Goal: Find specific page/section: Find specific page/section

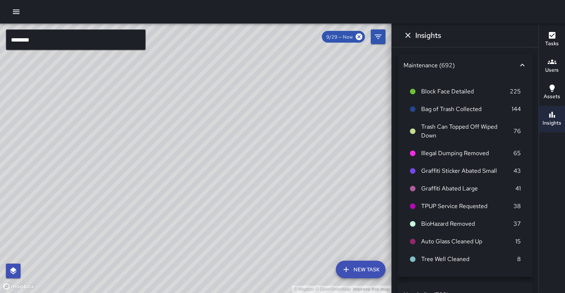
drag, startPoint x: 210, startPoint y: 170, endPoint x: 297, endPoint y: 44, distance: 152.6
click at [297, 44] on div "© Mapbox © OpenStreetMap Improve this map" at bounding box center [195, 159] width 391 height 270
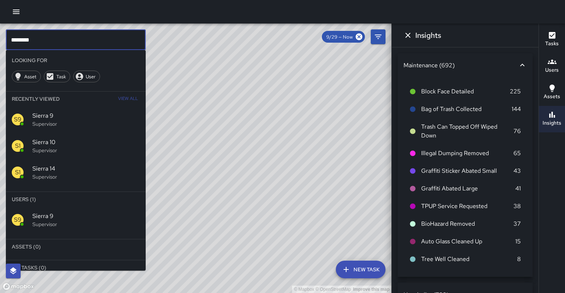
click at [67, 37] on input "********" at bounding box center [76, 39] width 140 height 21
click at [82, 212] on span "Sierra 11" at bounding box center [85, 216] width 107 height 9
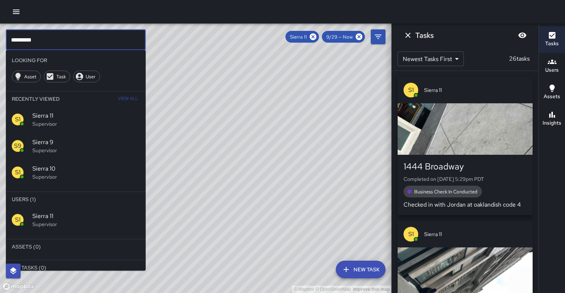
click at [72, 42] on input "*********" at bounding box center [76, 39] width 140 height 21
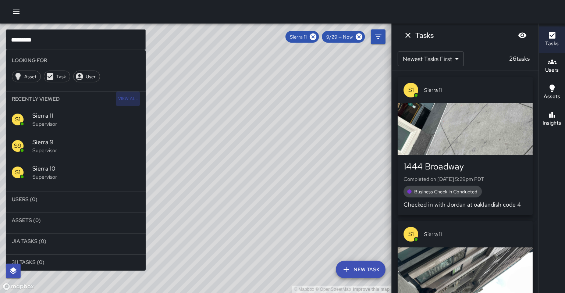
click at [128, 93] on span "View All" at bounding box center [128, 99] width 20 height 12
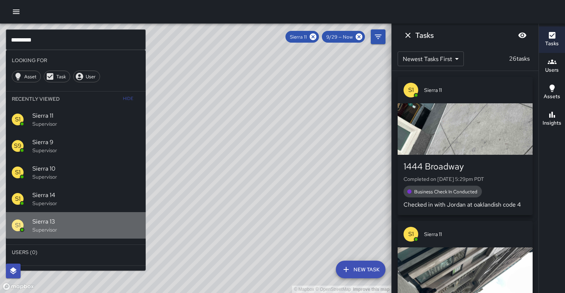
click at [84, 217] on span "Sierra 13" at bounding box center [85, 221] width 107 height 9
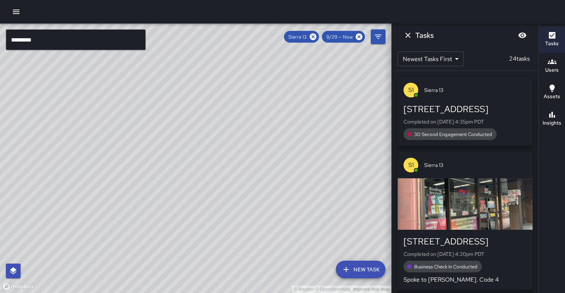
drag, startPoint x: 168, startPoint y: 182, endPoint x: 168, endPoint y: 202, distance: 19.1
click at [167, 202] on div "© Mapbox © OpenStreetMap Improve this map" at bounding box center [195, 159] width 391 height 270
click at [140, 169] on div "© Mapbox © OpenStreetMap Improve this map S1 Sierra 13 Supervisor Tasks 24 / 24…" at bounding box center [195, 159] width 391 height 270
click at [54, 43] on input "*********" at bounding box center [76, 39] width 140 height 21
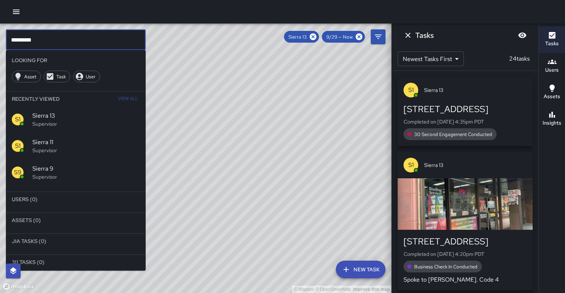
type input "*********"
click at [317, 37] on icon at bounding box center [313, 37] width 8 height 8
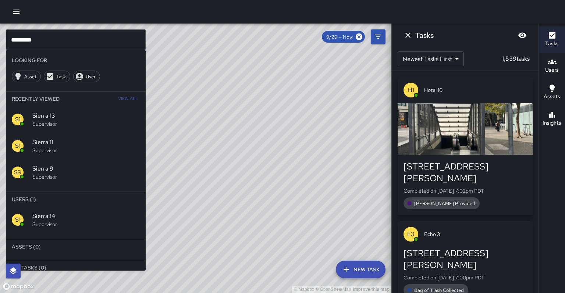
click at [77, 207] on div "S1 Sierra 14 Supervisor" at bounding box center [76, 220] width 140 height 26
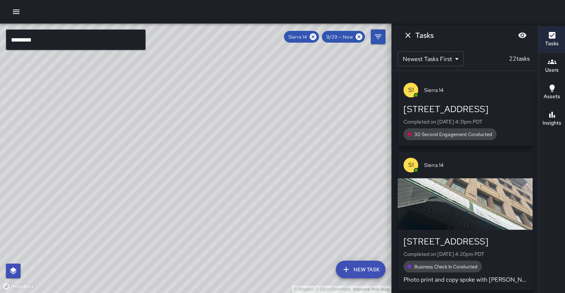
click at [144, 171] on div "© Mapbox © OpenStreetMap Improve this map S1 Sierra 14 Supervisor Tasks 22 / 22…" at bounding box center [195, 159] width 391 height 270
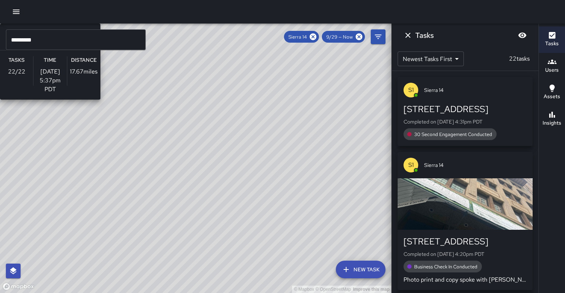
click at [144, 171] on div "© Mapbox © OpenStreetMap Improve this map S1 Sierra 14 Supervisor Tasks 22 / 22…" at bounding box center [195, 159] width 391 height 270
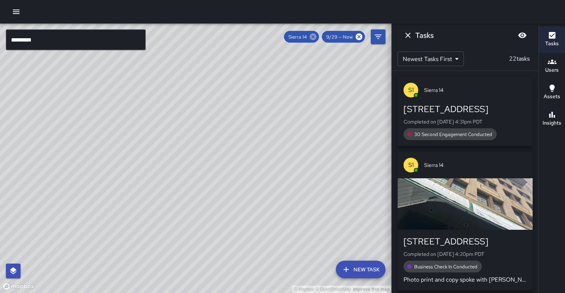
click at [316, 37] on icon at bounding box center [313, 36] width 7 height 7
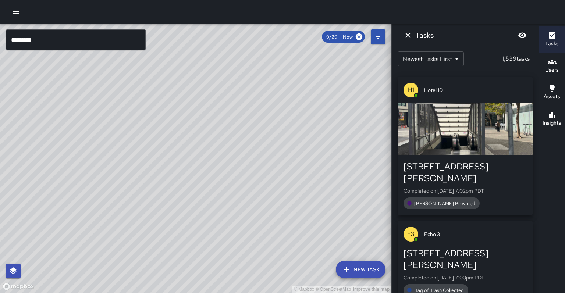
click at [23, 65] on div "© Mapbox © OpenStreetMap Improve this map" at bounding box center [195, 159] width 391 height 270
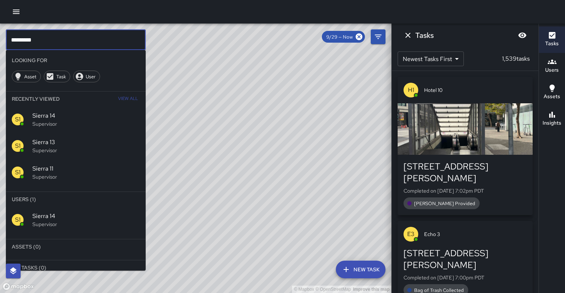
drag, startPoint x: 59, startPoint y: 37, endPoint x: 0, endPoint y: 32, distance: 58.8
click at [0, 32] on div "© Mapbox © OpenStreetMap Improve this map ********* ​ Looking For Asset Task Us…" at bounding box center [195, 159] width 391 height 270
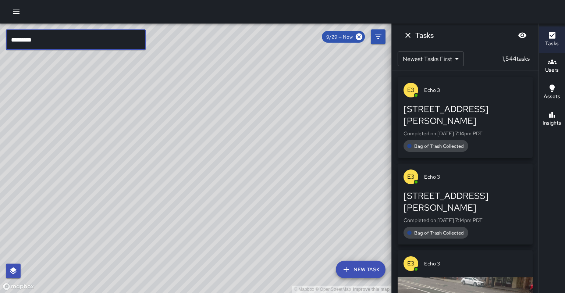
click at [59, 39] on input "*********" at bounding box center [76, 39] width 140 height 21
type input "*"
click at [238, 44] on div "© Mapbox © OpenStreetMap Improve this map M1 [PERSON_NAME] [STREET_ADDRESS] Com…" at bounding box center [195, 159] width 391 height 270
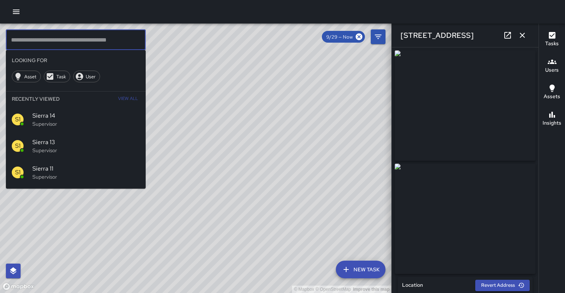
drag, startPoint x: 80, startPoint y: 38, endPoint x: 81, endPoint y: 42, distance: 4.1
click at [80, 38] on input "text" at bounding box center [76, 39] width 140 height 21
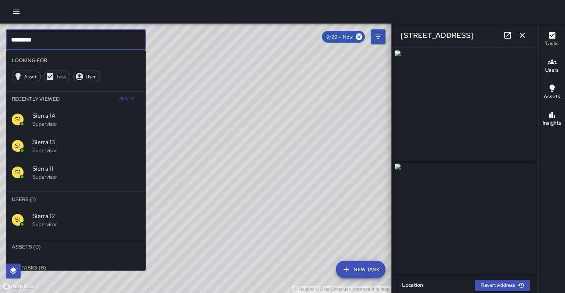
click at [70, 221] on p "Supervisor" at bounding box center [85, 224] width 107 height 7
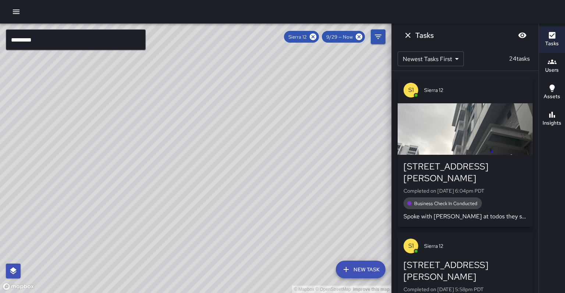
click at [543, 112] on button "Insights" at bounding box center [552, 119] width 26 height 26
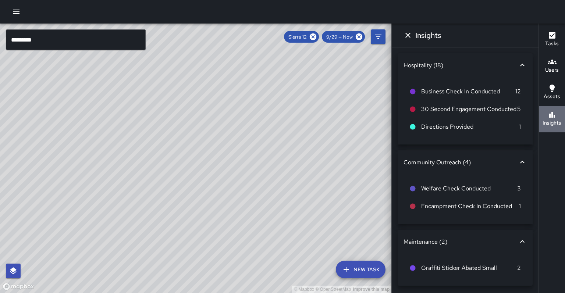
click at [542, 112] on button "Insights" at bounding box center [552, 119] width 26 height 26
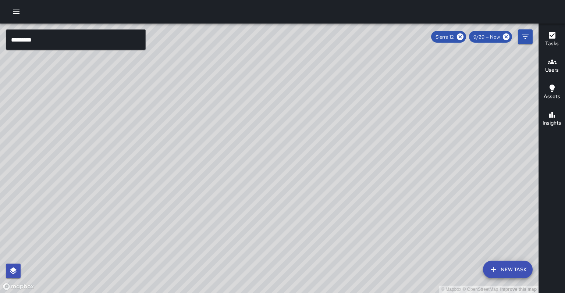
drag, startPoint x: 400, startPoint y: 85, endPoint x: 347, endPoint y: 170, distance: 99.5
click at [347, 171] on div "© Mapbox © OpenStreetMap Improve this map" at bounding box center [269, 159] width 539 height 270
drag, startPoint x: 372, startPoint y: 125, endPoint x: 335, endPoint y: 147, distance: 43.5
click at [335, 147] on div "© Mapbox © OpenStreetMap Improve this map" at bounding box center [269, 159] width 539 height 270
click at [464, 37] on icon at bounding box center [460, 36] width 7 height 7
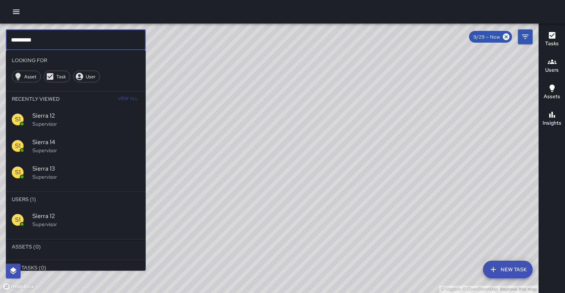
click at [52, 37] on input "*********" at bounding box center [76, 39] width 140 height 21
click at [103, 240] on li "Assets (0)" at bounding box center [76, 247] width 140 height 15
click at [113, 221] on p "Supervisor" at bounding box center [85, 224] width 107 height 7
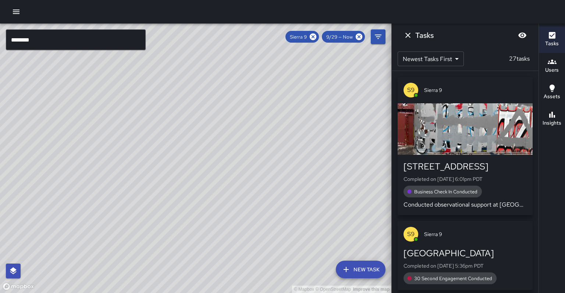
drag, startPoint x: 215, startPoint y: 153, endPoint x: 271, endPoint y: 53, distance: 115.1
click at [303, 4] on div "© Mapbox © OpenStreetMap Improve this map ******** ​ New Task Sierra 9 9/29 — N…" at bounding box center [282, 146] width 565 height 293
drag, startPoint x: 201, startPoint y: 146, endPoint x: 183, endPoint y: 88, distance: 61.0
click at [183, 88] on div "© Mapbox © OpenStreetMap Improve this map" at bounding box center [195, 159] width 391 height 270
click at [549, 122] on button "Insights" at bounding box center [552, 119] width 26 height 26
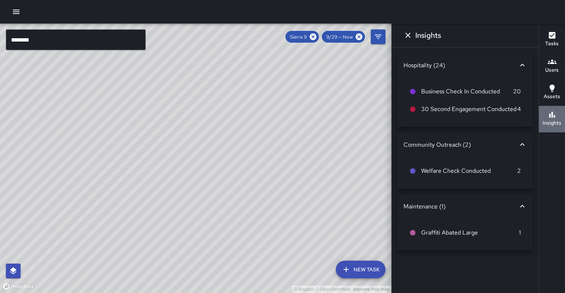
click at [549, 122] on button "Insights" at bounding box center [552, 119] width 26 height 26
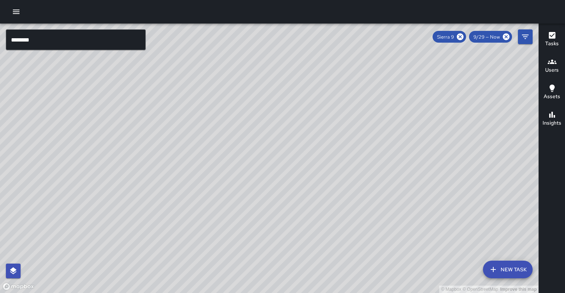
click at [49, 44] on input "********" at bounding box center [76, 39] width 140 height 21
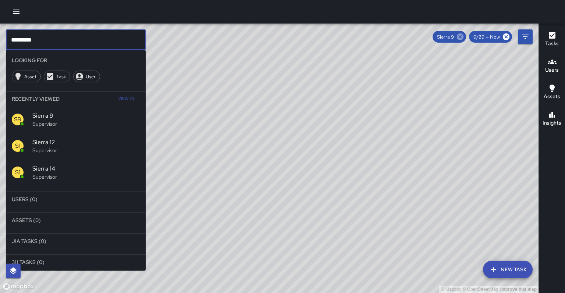
click at [464, 36] on icon at bounding box center [460, 36] width 7 height 7
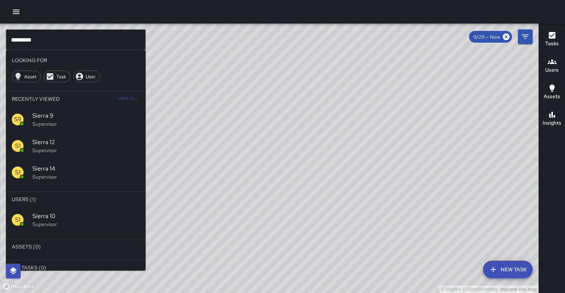
click at [65, 212] on span "Sierra 10" at bounding box center [85, 216] width 107 height 9
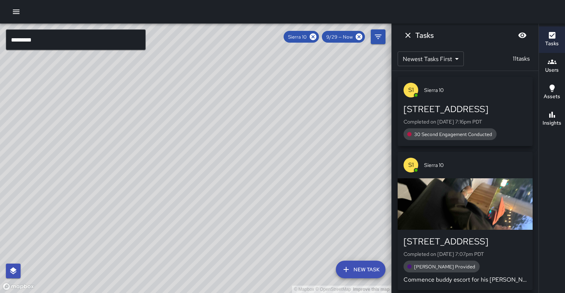
drag, startPoint x: 94, startPoint y: 218, endPoint x: 131, endPoint y: 185, distance: 49.7
click at [131, 185] on div "© Mapbox © OpenStreetMap Improve this map" at bounding box center [195, 159] width 391 height 270
drag, startPoint x: 169, startPoint y: 173, endPoint x: 142, endPoint y: 258, distance: 89.4
click at [142, 257] on div "© Mapbox © OpenStreetMap Improve this map" at bounding box center [195, 159] width 391 height 270
click at [164, 174] on div "© Mapbox © OpenStreetMap Improve this map" at bounding box center [195, 159] width 391 height 270
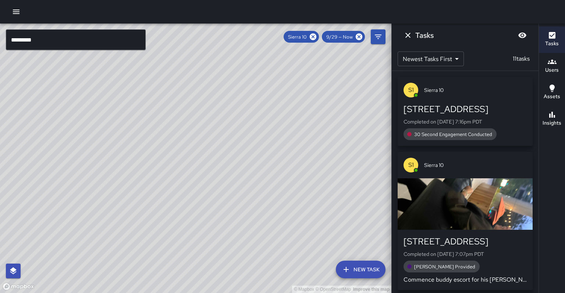
drag, startPoint x: 164, startPoint y: 218, endPoint x: 211, endPoint y: 137, distance: 93.5
click at [211, 137] on div "© Mapbox © OpenStreetMap Improve this map" at bounding box center [195, 159] width 391 height 270
drag, startPoint x: 190, startPoint y: 187, endPoint x: 184, endPoint y: 152, distance: 35.4
click at [184, 152] on div "© Mapbox © OpenStreetMap Improve this map" at bounding box center [195, 159] width 391 height 270
drag, startPoint x: 173, startPoint y: 177, endPoint x: 208, endPoint y: 143, distance: 48.7
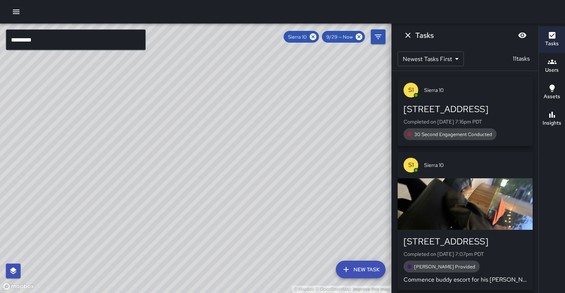
click at [208, 143] on div "© Mapbox © OpenStreetMap Improve this map" at bounding box center [195, 159] width 391 height 270
drag, startPoint x: 168, startPoint y: 215, endPoint x: 215, endPoint y: 131, distance: 96.5
click at [215, 131] on div "© Mapbox © OpenStreetMap Improve this map" at bounding box center [195, 159] width 391 height 270
drag, startPoint x: 164, startPoint y: 175, endPoint x: 134, endPoint y: 225, distance: 58.6
click at [135, 225] on div "© Mapbox © OpenStreetMap Improve this map" at bounding box center [195, 159] width 391 height 270
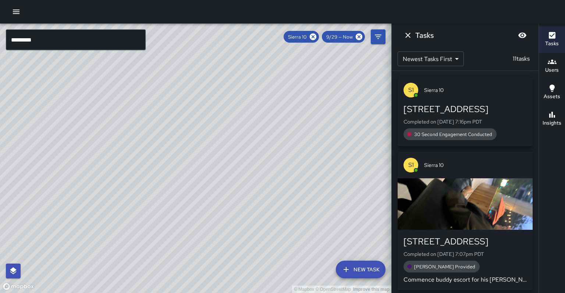
drag, startPoint x: 196, startPoint y: 162, endPoint x: 182, endPoint y: 214, distance: 54.3
click at [182, 214] on div "© Mapbox © OpenStreetMap Improve this map" at bounding box center [195, 159] width 391 height 270
drag, startPoint x: 170, startPoint y: 203, endPoint x: 169, endPoint y: 211, distance: 8.1
click at [169, 211] on div "© Mapbox © OpenStreetMap Improve this map" at bounding box center [195, 159] width 391 height 270
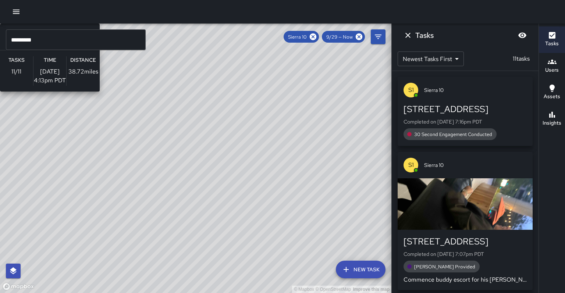
drag, startPoint x: 184, startPoint y: 189, endPoint x: 135, endPoint y: 237, distance: 67.9
click at [135, 237] on div "© Mapbox © OpenStreetMap Improve this map S1 Sierra 10 Supervisor Tasks 11 / 11…" at bounding box center [195, 159] width 391 height 270
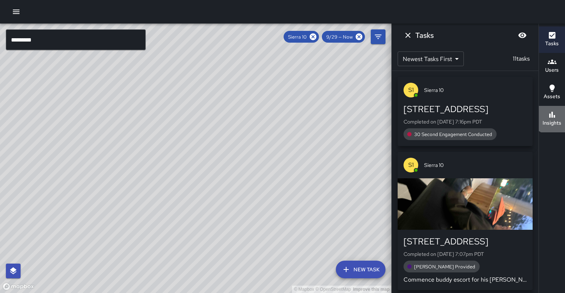
click at [555, 106] on button "Insights" at bounding box center [552, 119] width 26 height 26
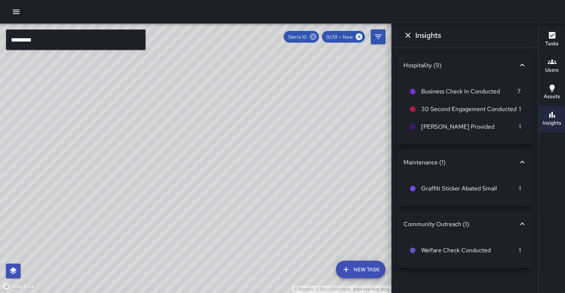
click at [317, 39] on icon at bounding box center [313, 37] width 8 height 8
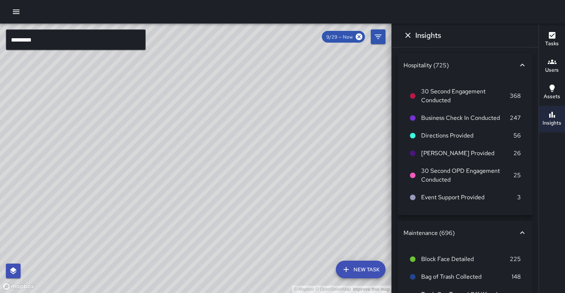
drag, startPoint x: 226, startPoint y: 137, endPoint x: 230, endPoint y: 132, distance: 6.0
click at [230, 132] on div "© Mapbox © OpenStreetMap Improve this map" at bounding box center [195, 159] width 391 height 270
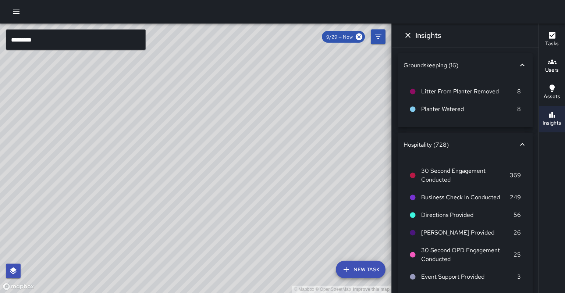
click at [52, 47] on input "*********" at bounding box center [76, 39] width 140 height 21
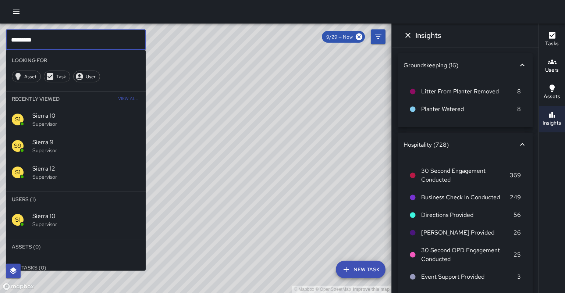
click at [58, 118] on div "S1 Sierra 10 Supervisor" at bounding box center [76, 119] width 140 height 26
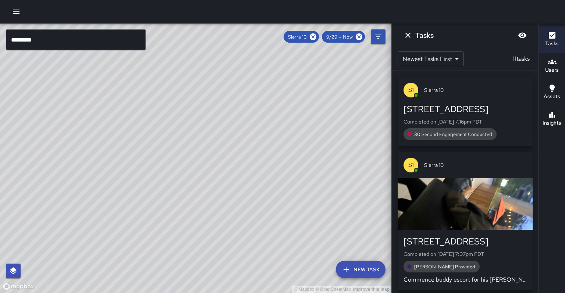
drag, startPoint x: 142, startPoint y: 168, endPoint x: 141, endPoint y: 136, distance: 31.7
click at [141, 136] on div "© Mapbox © OpenStreetMap Improve this map" at bounding box center [195, 159] width 391 height 270
drag, startPoint x: 141, startPoint y: 197, endPoint x: 121, endPoint y: 188, distance: 22.6
click at [121, 188] on div "© Mapbox © OpenStreetMap Improve this map" at bounding box center [195, 159] width 391 height 270
drag, startPoint x: 170, startPoint y: 133, endPoint x: 127, endPoint y: 213, distance: 90.7
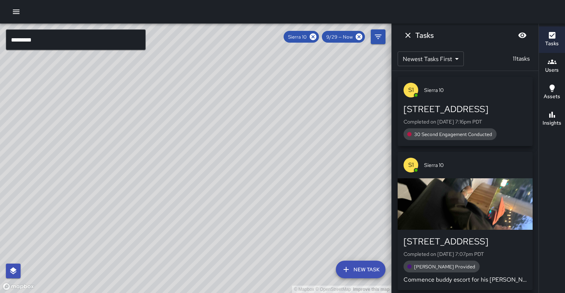
click at [127, 213] on div "© Mapbox © OpenStreetMap Improve this map" at bounding box center [195, 159] width 391 height 270
drag, startPoint x: 141, startPoint y: 160, endPoint x: 107, endPoint y: 203, distance: 54.8
click at [99, 211] on div "© Mapbox © OpenStreetMap Improve this map" at bounding box center [195, 159] width 391 height 270
drag, startPoint x: 148, startPoint y: 141, endPoint x: 118, endPoint y: 222, distance: 86.4
click at [118, 222] on div "© Mapbox © OpenStreetMap Improve this map" at bounding box center [195, 159] width 391 height 270
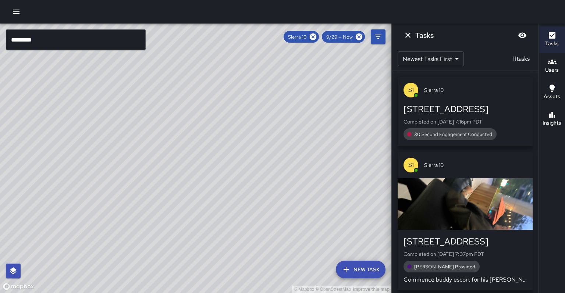
drag, startPoint x: 191, startPoint y: 172, endPoint x: 153, endPoint y: 176, distance: 38.9
click at [153, 176] on div "© Mapbox © OpenStreetMap Improve this map" at bounding box center [195, 159] width 391 height 270
drag, startPoint x: 238, startPoint y: 173, endPoint x: 205, endPoint y: 172, distance: 33.5
click at [205, 172] on div "© Mapbox © OpenStreetMap Improve this map" at bounding box center [195, 159] width 391 height 270
drag, startPoint x: 115, startPoint y: 216, endPoint x: 148, endPoint y: 182, distance: 47.1
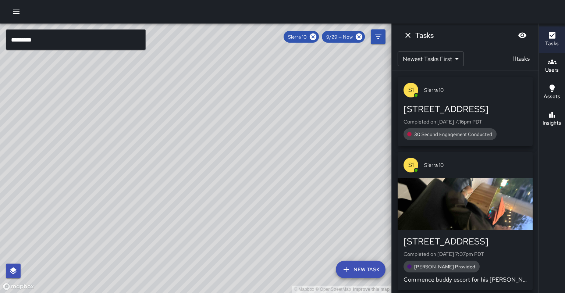
click at [148, 182] on div "© Mapbox © OpenStreetMap Improve this map" at bounding box center [195, 159] width 391 height 270
drag, startPoint x: 138, startPoint y: 127, endPoint x: 173, endPoint y: 97, distance: 45.4
click at [173, 97] on div "© Mapbox © OpenStreetMap Improve this map" at bounding box center [195, 159] width 391 height 270
drag, startPoint x: 138, startPoint y: 196, endPoint x: 145, endPoint y: 159, distance: 38.3
click at [145, 159] on div "© Mapbox © OpenStreetMap Improve this map S1 Sierra 10 Supervisor Tasks 11 / 11…" at bounding box center [195, 159] width 391 height 270
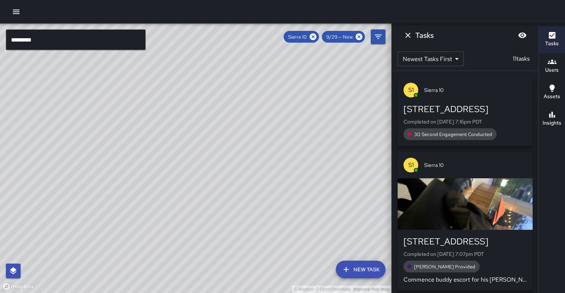
drag, startPoint x: 199, startPoint y: 178, endPoint x: 212, endPoint y: 114, distance: 65.6
click at [212, 114] on div "© Mapbox © OpenStreetMap Improve this map" at bounding box center [195, 159] width 391 height 270
drag, startPoint x: 184, startPoint y: 133, endPoint x: 203, endPoint y: 123, distance: 21.4
click at [203, 123] on div "© Mapbox © OpenStreetMap Improve this map" at bounding box center [195, 159] width 391 height 270
drag, startPoint x: 134, startPoint y: 127, endPoint x: 129, endPoint y: 136, distance: 11.0
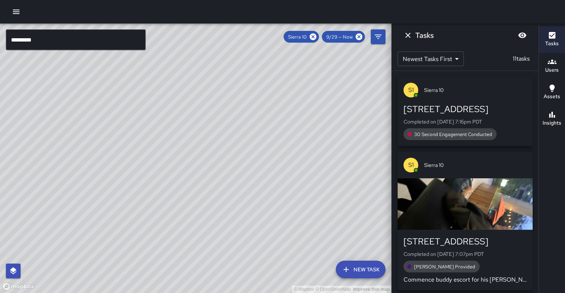
click at [129, 135] on div "© Mapbox © OpenStreetMap Improve this map" at bounding box center [195, 159] width 391 height 270
drag, startPoint x: 131, startPoint y: 127, endPoint x: 125, endPoint y: 156, distance: 29.3
click at [125, 156] on div "© Mapbox © OpenStreetMap Improve this map" at bounding box center [195, 159] width 391 height 270
drag, startPoint x: 129, startPoint y: 111, endPoint x: 124, endPoint y: 138, distance: 26.9
click at [124, 138] on div "© Mapbox © OpenStreetMap Improve this map" at bounding box center [195, 159] width 391 height 270
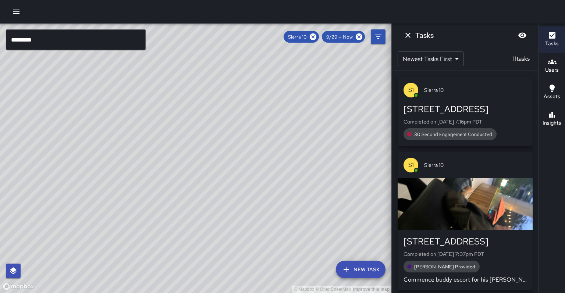
click at [137, 171] on div "© Mapbox © OpenStreetMap Improve this map" at bounding box center [195, 159] width 391 height 270
drag, startPoint x: 96, startPoint y: 190, endPoint x: 109, endPoint y: 160, distance: 33.0
click at [110, 155] on div "© Mapbox © OpenStreetMap Improve this map" at bounding box center [195, 159] width 391 height 270
drag, startPoint x: 94, startPoint y: 201, endPoint x: 135, endPoint y: 177, distance: 48.1
click at [135, 177] on div "© Mapbox © OpenStreetMap Improve this map" at bounding box center [195, 159] width 391 height 270
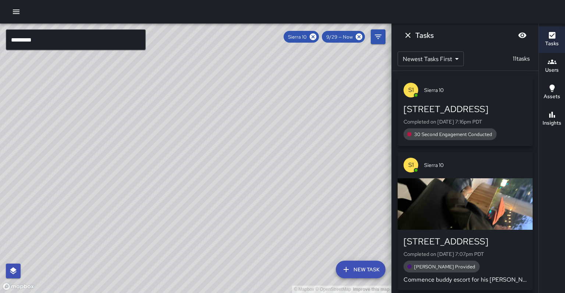
drag, startPoint x: 134, startPoint y: 216, endPoint x: 135, endPoint y: 212, distance: 4.3
click at [135, 212] on div "© Mapbox © OpenStreetMap Improve this map" at bounding box center [195, 159] width 391 height 270
drag, startPoint x: 180, startPoint y: 203, endPoint x: 217, endPoint y: 177, distance: 45.4
click at [217, 177] on div "© Mapbox © OpenStreetMap Improve this map" at bounding box center [195, 159] width 391 height 270
drag, startPoint x: 205, startPoint y: 200, endPoint x: 225, endPoint y: 178, distance: 29.9
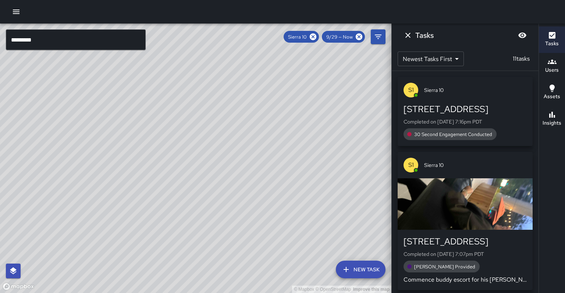
click at [225, 178] on div "© Mapbox © OpenStreetMap Improve this map" at bounding box center [195, 159] width 391 height 270
drag, startPoint x: 240, startPoint y: 155, endPoint x: 188, endPoint y: 220, distance: 83.3
click at [188, 220] on div "© Mapbox © OpenStreetMap Improve this map" at bounding box center [195, 159] width 391 height 270
click at [316, 38] on icon at bounding box center [313, 36] width 7 height 7
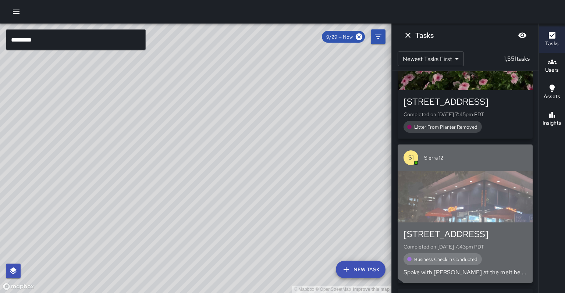
click at [470, 185] on div "button" at bounding box center [465, 197] width 135 height 52
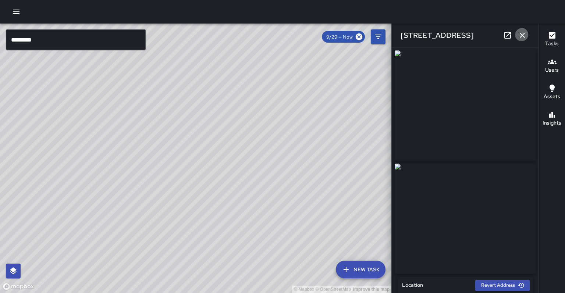
click at [528, 35] on button "button" at bounding box center [522, 35] width 15 height 15
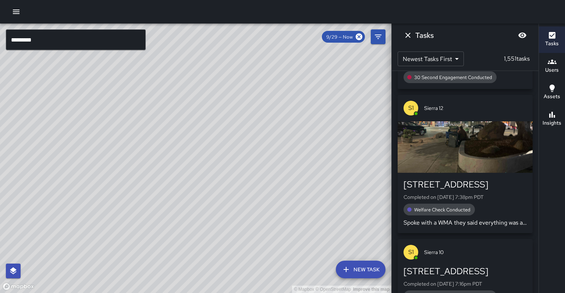
scroll to position [612, 0]
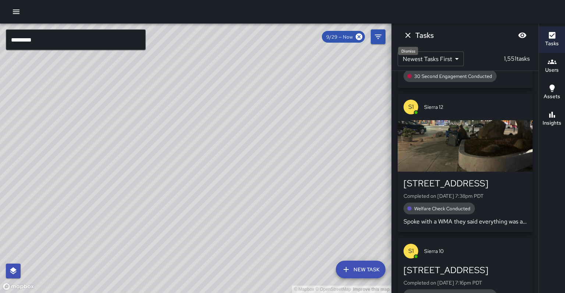
click at [408, 36] on icon "Dismiss" at bounding box center [407, 35] width 5 height 5
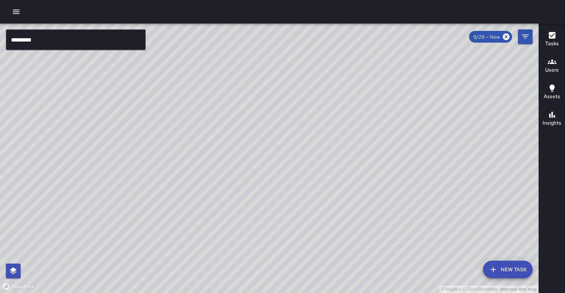
drag, startPoint x: 284, startPoint y: 187, endPoint x: 310, endPoint y: 140, distance: 53.7
click at [310, 140] on div "© Mapbox © OpenStreetMap Improve this map E5 Echo [GEOGRAPHIC_DATA][STREET_ADDR…" at bounding box center [269, 159] width 539 height 270
drag, startPoint x: 323, startPoint y: 175, endPoint x: 297, endPoint y: 125, distance: 56.3
click at [297, 125] on div "© Mapbox © OpenStreetMap Improve this map" at bounding box center [269, 159] width 539 height 270
drag, startPoint x: 285, startPoint y: 163, endPoint x: 286, endPoint y: 199, distance: 36.8
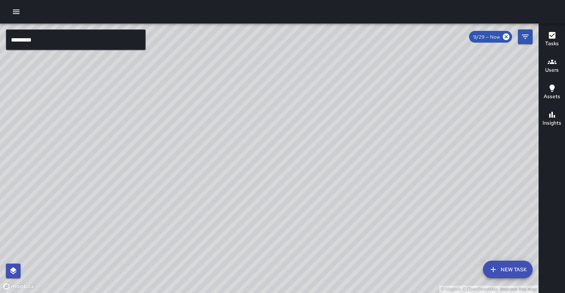
click at [286, 199] on div "© Mapbox © OpenStreetMap Improve this map" at bounding box center [269, 159] width 539 height 270
click at [71, 43] on input "*********" at bounding box center [76, 39] width 140 height 21
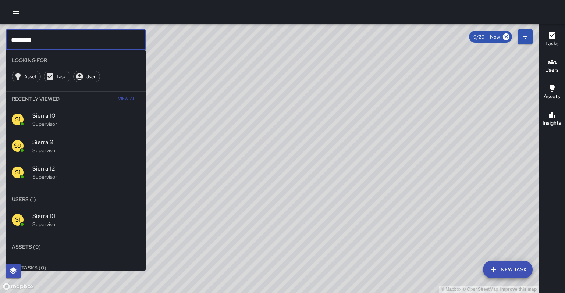
click at [63, 119] on div "S1 Sierra 10 Supervisor" at bounding box center [76, 119] width 140 height 26
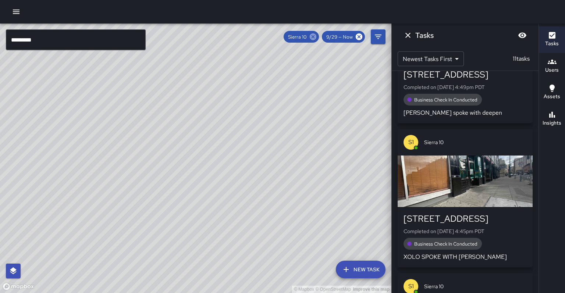
click at [316, 38] on icon at bounding box center [313, 36] width 7 height 7
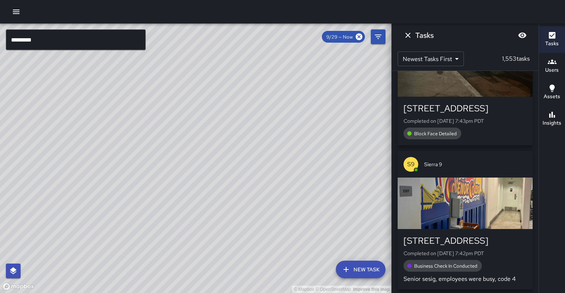
click at [83, 43] on input "*********" at bounding box center [76, 39] width 140 height 21
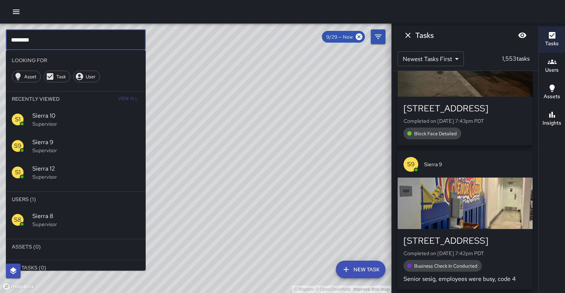
click at [51, 221] on p "Supervisor" at bounding box center [85, 224] width 107 height 7
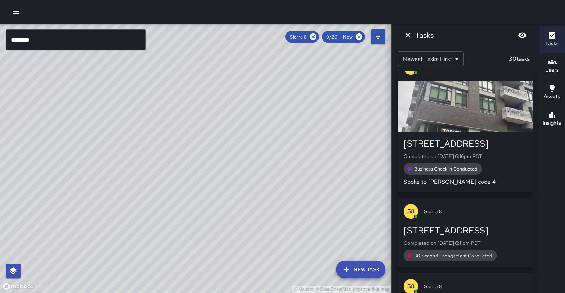
drag, startPoint x: 150, startPoint y: 154, endPoint x: 103, endPoint y: 235, distance: 93.5
click at [103, 235] on div "© Mapbox © OpenStreetMap Improve this map" at bounding box center [195, 159] width 391 height 270
drag, startPoint x: 165, startPoint y: 159, endPoint x: 141, endPoint y: 163, distance: 24.3
click at [141, 163] on div "© Mapbox © OpenStreetMap Improve this map" at bounding box center [195, 159] width 391 height 270
click at [562, 100] on button "Assets" at bounding box center [552, 92] width 26 height 26
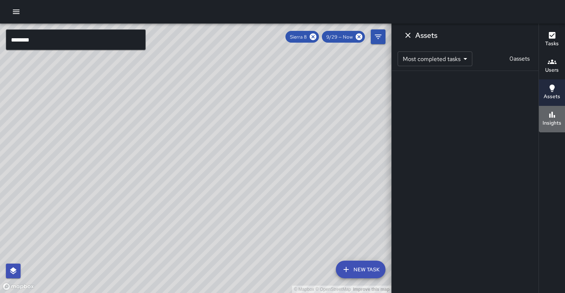
click at [557, 110] on div "Insights" at bounding box center [552, 118] width 19 height 17
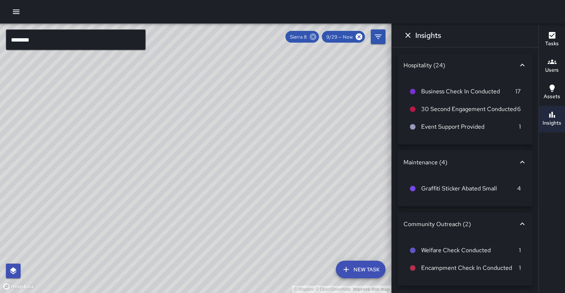
click at [316, 37] on icon at bounding box center [313, 36] width 7 height 7
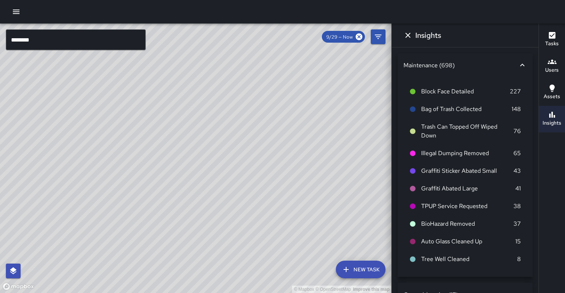
click at [103, 47] on input "********" at bounding box center [76, 39] width 140 height 21
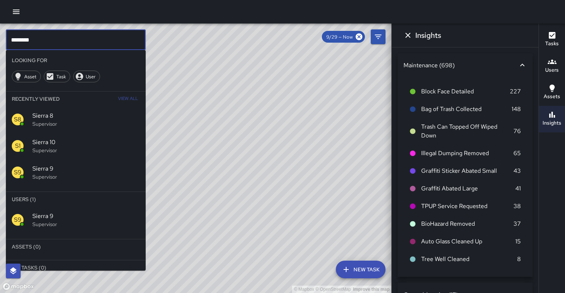
click at [60, 173] on p "Supervisor" at bounding box center [85, 176] width 107 height 7
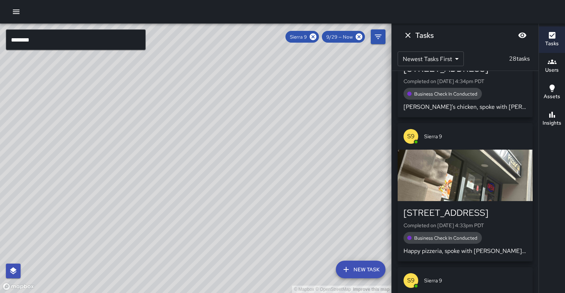
drag, startPoint x: 80, startPoint y: 172, endPoint x: 118, endPoint y: 152, distance: 42.5
click at [117, 146] on div "© Mapbox © OpenStreetMap Improve this map" at bounding box center [195, 159] width 391 height 270
drag, startPoint x: 145, startPoint y: 193, endPoint x: 153, endPoint y: 180, distance: 15.1
click at [153, 180] on div "© Mapbox © OpenStreetMap Improve this map" at bounding box center [195, 159] width 391 height 270
drag, startPoint x: 173, startPoint y: 173, endPoint x: 218, endPoint y: 165, distance: 45.1
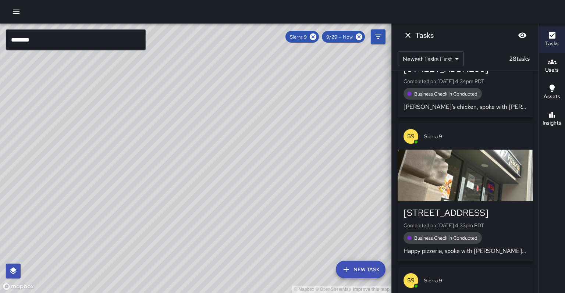
click at [218, 165] on div "© Mapbox © OpenStreetMap Improve this map" at bounding box center [195, 159] width 391 height 270
drag, startPoint x: 207, startPoint y: 173, endPoint x: 199, endPoint y: 166, distance: 10.2
click at [199, 166] on div "© Mapbox © OpenStreetMap Improve this map" at bounding box center [195, 159] width 391 height 270
click at [556, 119] on h6 "Insights" at bounding box center [552, 123] width 19 height 8
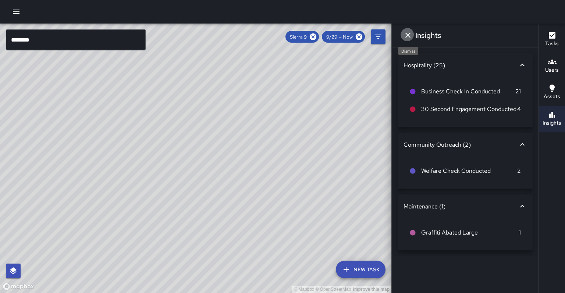
click at [407, 33] on icon "Dismiss" at bounding box center [408, 35] width 9 height 9
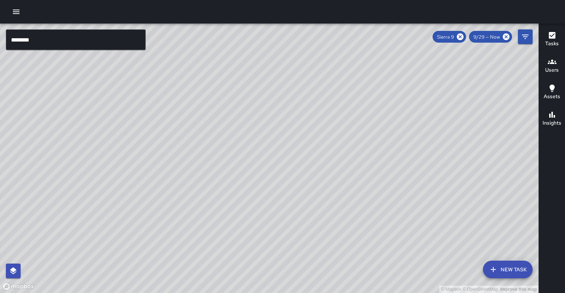
scroll to position [0, 0]
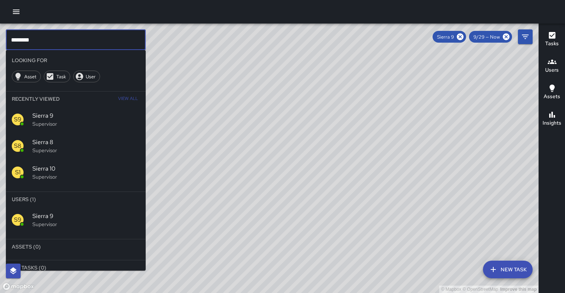
click at [56, 40] on input "********" at bounding box center [76, 39] width 140 height 21
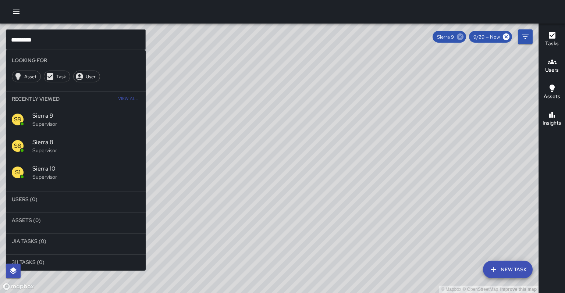
click at [464, 36] on icon at bounding box center [460, 36] width 7 height 7
click at [109, 212] on span "Sierra 11" at bounding box center [85, 216] width 107 height 9
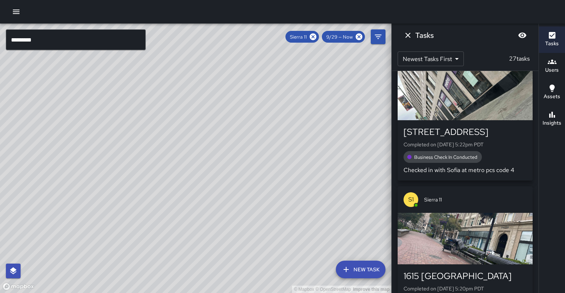
drag, startPoint x: 211, startPoint y: 124, endPoint x: 217, endPoint y: 110, distance: 14.5
click at [217, 110] on div "© Mapbox © OpenStreetMap Improve this map" at bounding box center [195, 159] width 391 height 270
drag, startPoint x: 213, startPoint y: 128, endPoint x: 218, endPoint y: 121, distance: 8.0
click at [218, 121] on div "© Mapbox © OpenStreetMap Improve this map" at bounding box center [195, 159] width 391 height 270
click at [561, 115] on button "Insights" at bounding box center [552, 119] width 26 height 26
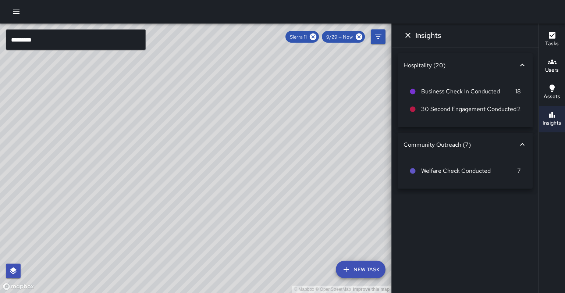
click at [326, 37] on div "Sierra 11 9/29 — Now" at bounding box center [325, 37] width 79 height 12
click at [316, 37] on icon at bounding box center [313, 36] width 7 height 7
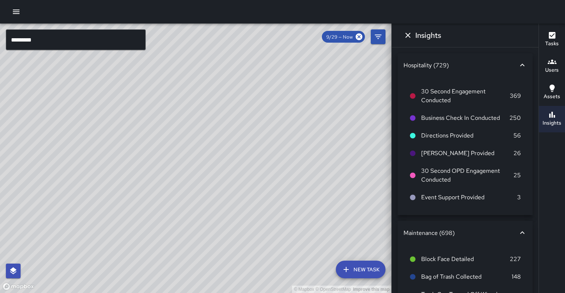
click at [71, 39] on input "*********" at bounding box center [76, 39] width 140 height 21
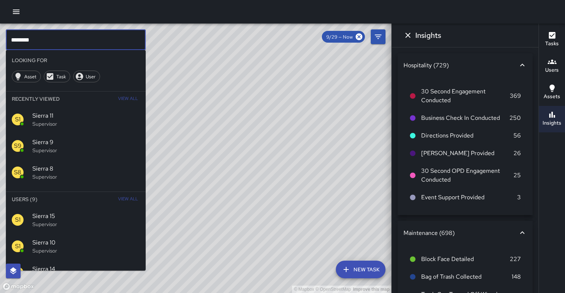
click at [180, 89] on div "© Mapbox © OpenStreetMap Improve this map" at bounding box center [195, 159] width 391 height 270
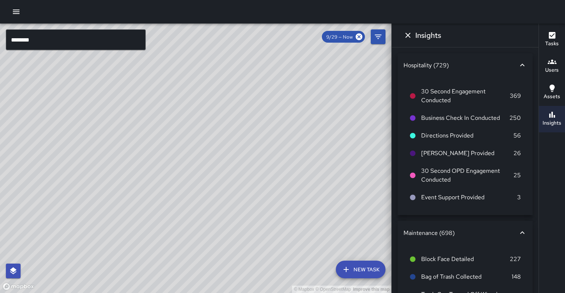
drag, startPoint x: 162, startPoint y: 104, endPoint x: 159, endPoint y: 112, distance: 8.6
click at [159, 112] on div "© Mapbox © OpenStreetMap Improve this map" at bounding box center [195, 159] width 391 height 270
drag, startPoint x: 214, startPoint y: 54, endPoint x: 187, endPoint y: 120, distance: 71.3
click at [181, 127] on div "© Mapbox © OpenStreetMap Improve this map" at bounding box center [195, 159] width 391 height 270
drag, startPoint x: 141, startPoint y: 112, endPoint x: 163, endPoint y: 92, distance: 29.9
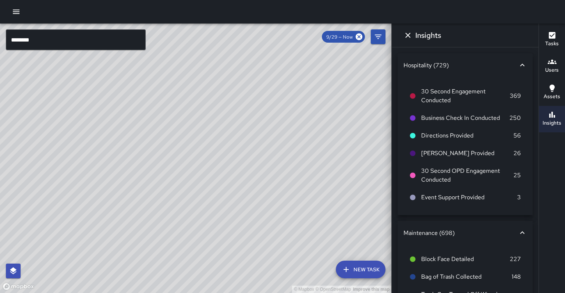
click at [149, 89] on div "© Mapbox © OpenStreetMap Improve this map" at bounding box center [195, 159] width 391 height 270
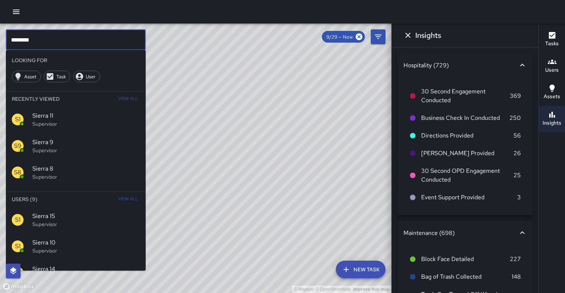
click at [58, 39] on input "********" at bounding box center [76, 39] width 140 height 21
click at [41, 221] on p "Supervisor" at bounding box center [85, 224] width 107 height 7
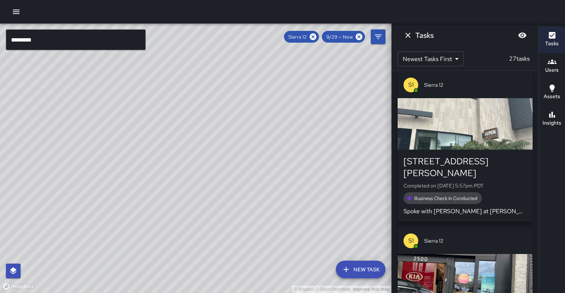
drag, startPoint x: 143, startPoint y: 132, endPoint x: 79, endPoint y: 232, distance: 117.8
click at [79, 232] on div "© Mapbox © OpenStreetMap Improve this map" at bounding box center [195, 159] width 391 height 270
drag, startPoint x: 129, startPoint y: 170, endPoint x: 125, endPoint y: 180, distance: 11.4
click at [125, 180] on div "© Mapbox © OpenStreetMap Improve this map" at bounding box center [195, 159] width 391 height 270
drag, startPoint x: 142, startPoint y: 164, endPoint x: 139, endPoint y: 178, distance: 14.3
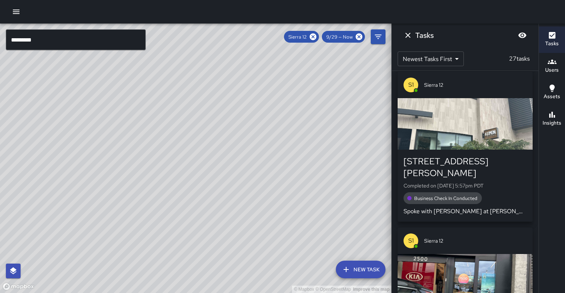
click at [139, 178] on div "© Mapbox © OpenStreetMap Improve this map" at bounding box center [195, 159] width 391 height 270
click at [563, 110] on button "Insights" at bounding box center [552, 119] width 26 height 26
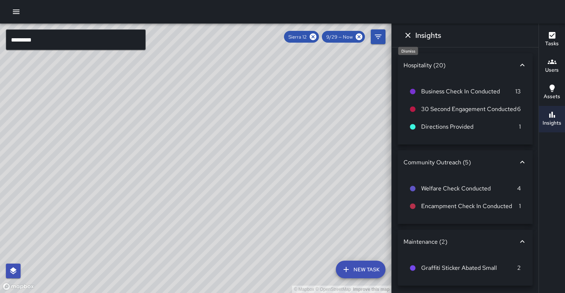
click at [410, 34] on icon "Dismiss" at bounding box center [408, 35] width 9 height 9
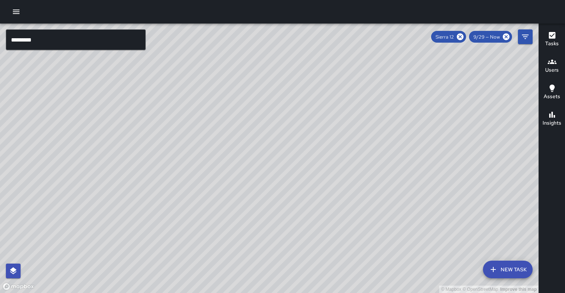
drag, startPoint x: 308, startPoint y: 122, endPoint x: 111, endPoint y: 62, distance: 205.4
click at [309, 117] on div "© Mapbox © OpenStreetMap Improve this map" at bounding box center [269, 159] width 539 height 270
click at [308, 116] on div "© Mapbox © OpenStreetMap Improve this map" at bounding box center [269, 159] width 539 height 270
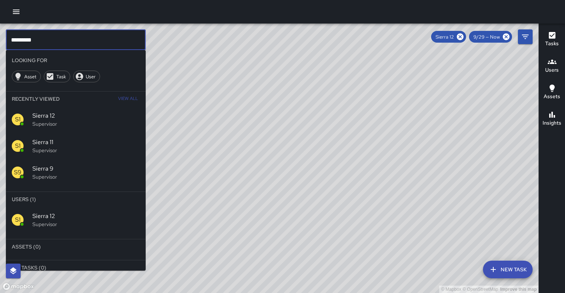
click at [79, 44] on input "*********" at bounding box center [76, 39] width 140 height 21
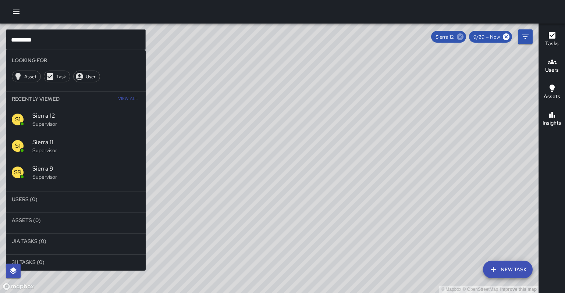
click at [464, 38] on icon at bounding box center [460, 36] width 7 height 7
click at [100, 221] on p "Supervisor" at bounding box center [85, 224] width 107 height 7
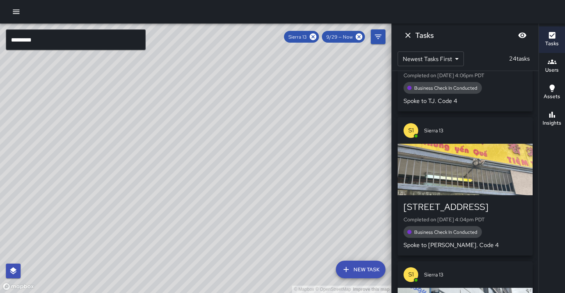
drag, startPoint x: 152, startPoint y: 199, endPoint x: 179, endPoint y: 153, distance: 52.8
click at [179, 153] on div "© Mapbox © OpenStreetMap Improve this map" at bounding box center [195, 159] width 391 height 270
drag, startPoint x: 153, startPoint y: 230, endPoint x: 216, endPoint y: 127, distance: 119.9
click at [216, 127] on div "© Mapbox © OpenStreetMap Improve this map" at bounding box center [195, 159] width 391 height 270
drag, startPoint x: 176, startPoint y: 195, endPoint x: 231, endPoint y: 128, distance: 86.6
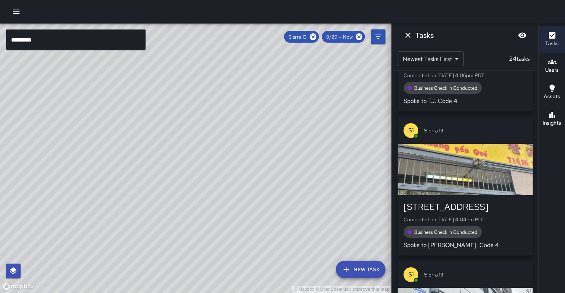
click at [231, 128] on div "© Mapbox © OpenStreetMap Improve this map" at bounding box center [195, 159] width 391 height 270
drag, startPoint x: 197, startPoint y: 176, endPoint x: 227, endPoint y: 156, distance: 35.7
click at [227, 156] on div "© Mapbox © OpenStreetMap Improve this map" at bounding box center [195, 159] width 391 height 270
drag, startPoint x: 169, startPoint y: 188, endPoint x: 171, endPoint y: 180, distance: 9.2
click at [171, 180] on div "© Mapbox © OpenStreetMap Improve this map S1 Sierra 13 Supervisor Tasks 24 / 24…" at bounding box center [195, 159] width 391 height 270
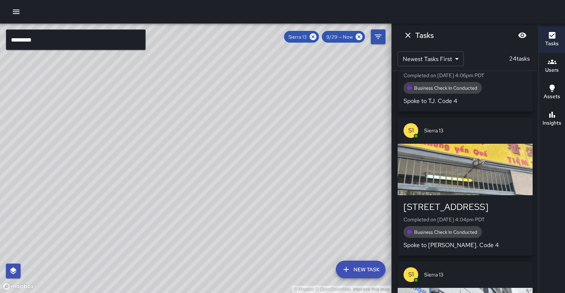
click at [123, 171] on div "© Mapbox © OpenStreetMap Improve this map" at bounding box center [195, 159] width 391 height 270
drag, startPoint x: 259, startPoint y: 125, endPoint x: 221, endPoint y: 172, distance: 60.4
click at [221, 172] on div "© Mapbox © OpenStreetMap Improve this map" at bounding box center [195, 159] width 391 height 270
drag, startPoint x: 212, startPoint y: 178, endPoint x: 237, endPoint y: 145, distance: 41.4
click at [237, 145] on div "© Mapbox © OpenStreetMap Improve this map" at bounding box center [195, 159] width 391 height 270
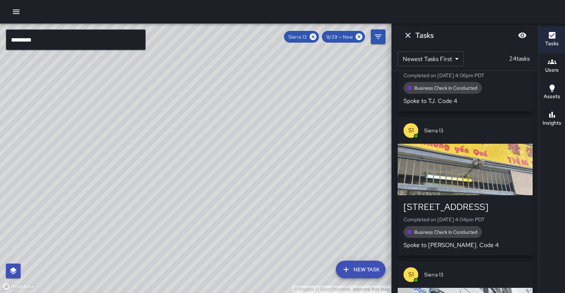
drag, startPoint x: 221, startPoint y: 164, endPoint x: 248, endPoint y: 159, distance: 28.1
click at [222, 163] on div "© Mapbox © OpenStreetMap Improve this map" at bounding box center [195, 159] width 391 height 270
click at [549, 124] on button "Insights" at bounding box center [552, 119] width 26 height 26
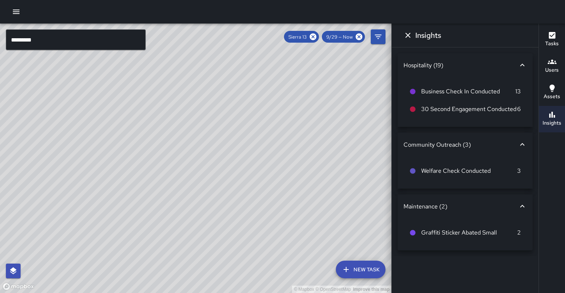
drag, startPoint x: 261, startPoint y: 157, endPoint x: 237, endPoint y: 184, distance: 36.2
click at [237, 184] on div "© Mapbox © OpenStreetMap Improve this map" at bounding box center [195, 159] width 391 height 270
drag, startPoint x: 234, startPoint y: 184, endPoint x: 242, endPoint y: 161, distance: 25.0
click at [242, 161] on div "© Mapbox © OpenStreetMap Improve this map" at bounding box center [195, 159] width 391 height 270
drag, startPoint x: 205, startPoint y: 166, endPoint x: 225, endPoint y: 93, distance: 76.4
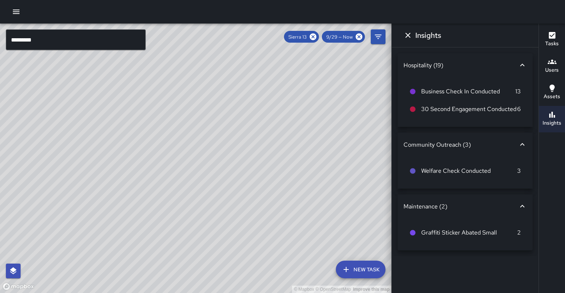
click at [187, 189] on div "© Mapbox © OpenStreetMap Improve this map" at bounding box center [195, 159] width 391 height 270
click at [9, 49] on div "© Mapbox © OpenStreetMap Improve this map" at bounding box center [195, 159] width 391 height 270
click at [56, 45] on input "*********" at bounding box center [76, 39] width 140 height 21
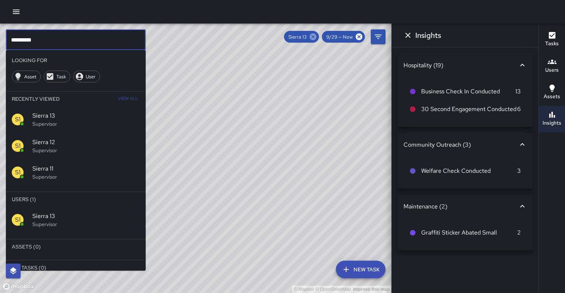
click at [316, 38] on icon at bounding box center [313, 36] width 7 height 7
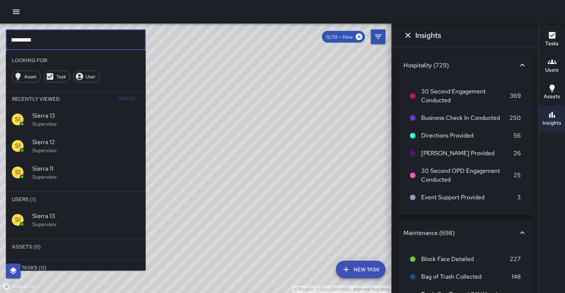
click at [88, 46] on input "*********" at bounding box center [76, 39] width 140 height 21
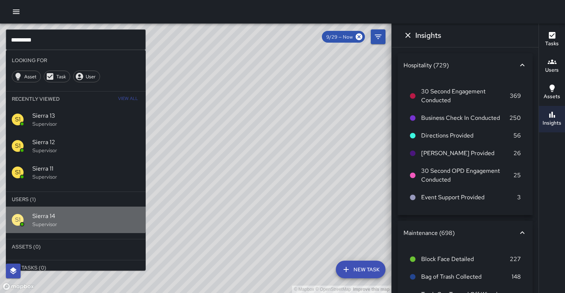
click at [30, 207] on div "S1 Sierra 14 Supervisor" at bounding box center [76, 220] width 140 height 26
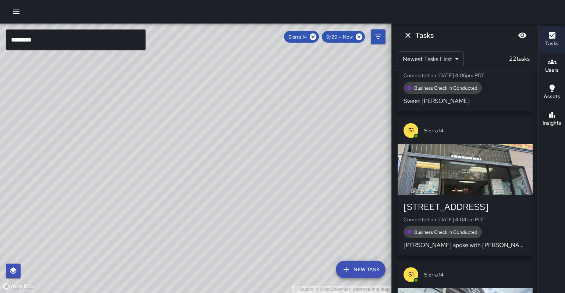
drag, startPoint x: 108, startPoint y: 139, endPoint x: 118, endPoint y: 126, distance: 16.3
click at [118, 126] on div "© Mapbox © OpenStreetMap Improve this map" at bounding box center [195, 159] width 391 height 270
drag, startPoint x: 257, startPoint y: 101, endPoint x: 138, endPoint y: 187, distance: 146.5
click at [258, 98] on div "© Mapbox © OpenStreetMap Improve this map" at bounding box center [195, 159] width 391 height 270
click at [554, 110] on icon "button" at bounding box center [552, 114] width 9 height 9
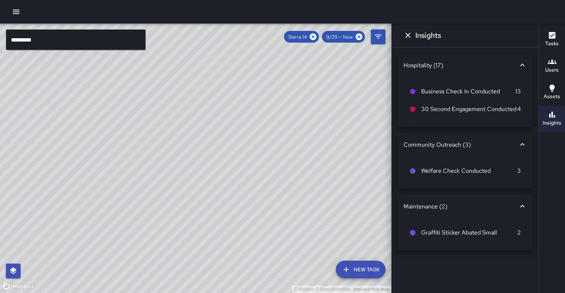
drag, startPoint x: 168, startPoint y: 129, endPoint x: 166, endPoint y: 136, distance: 7.1
click at [166, 136] on div "© Mapbox © OpenStreetMap Improve this map" at bounding box center [195, 159] width 391 height 270
click at [317, 36] on icon at bounding box center [313, 37] width 8 height 8
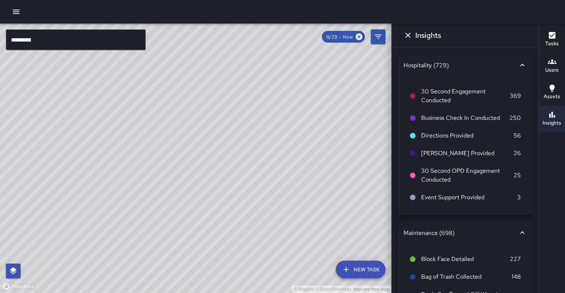
click at [76, 38] on input "*********" at bounding box center [76, 39] width 140 height 21
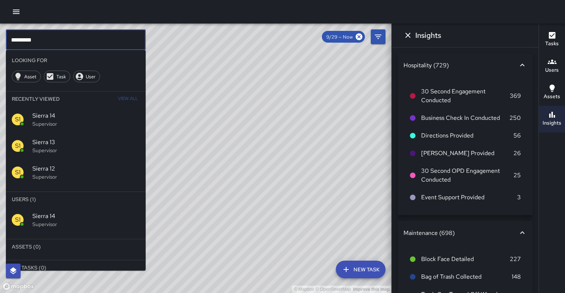
drag, startPoint x: 76, startPoint y: 38, endPoint x: 25, endPoint y: 44, distance: 51.5
click at [25, 44] on input "*********" at bounding box center [76, 39] width 140 height 21
type input "*"
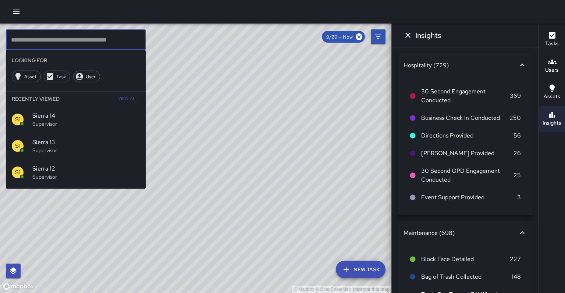
click at [58, 120] on p "Supervisor" at bounding box center [85, 123] width 107 height 7
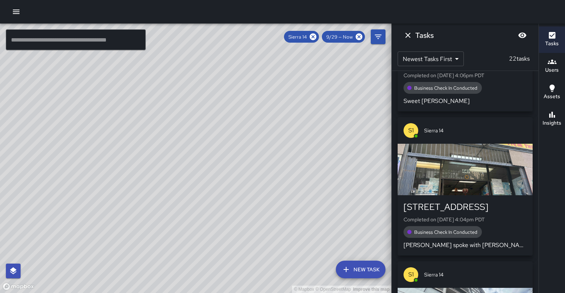
drag, startPoint x: 316, startPoint y: 171, endPoint x: 306, endPoint y: 152, distance: 20.9
click at [306, 152] on div "© Mapbox © OpenStreetMap Improve this map" at bounding box center [195, 159] width 391 height 270
drag, startPoint x: 371, startPoint y: 119, endPoint x: 318, endPoint y: 175, distance: 76.8
click at [330, 191] on div "© Mapbox © OpenStreetMap Improve this map" at bounding box center [195, 159] width 391 height 270
drag, startPoint x: 140, startPoint y: 184, endPoint x: 216, endPoint y: 108, distance: 108.0
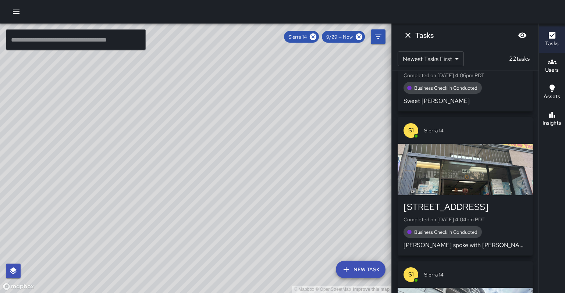
click at [216, 108] on div "© Mapbox © OpenStreetMap Improve this map" at bounding box center [195, 159] width 391 height 270
drag, startPoint x: 264, startPoint y: 164, endPoint x: 240, endPoint y: 213, distance: 54.8
click at [240, 213] on div "© Mapbox © OpenStreetMap Improve this map" at bounding box center [195, 159] width 391 height 270
click at [317, 37] on icon at bounding box center [313, 37] width 8 height 8
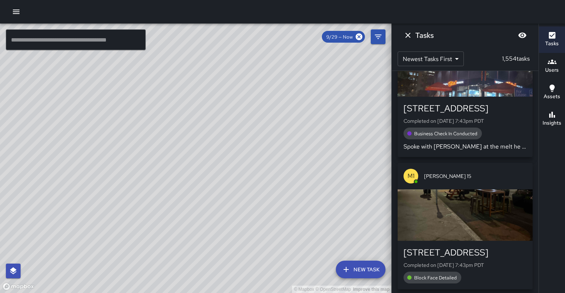
drag, startPoint x: 247, startPoint y: 155, endPoint x: 261, endPoint y: 126, distance: 32.4
click at [261, 126] on div "© Mapbox © OpenStreetMap Improve this map" at bounding box center [195, 159] width 391 height 270
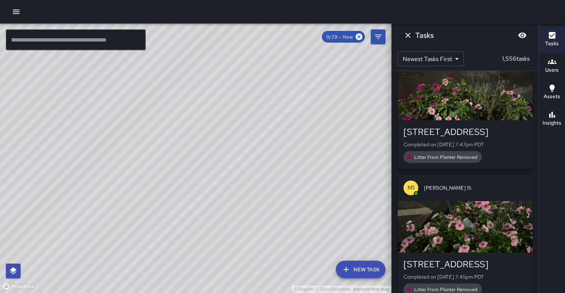
drag, startPoint x: 235, startPoint y: 139, endPoint x: 195, endPoint y: 203, distance: 75.9
click at [195, 203] on div "© Mapbox © OpenStreetMap Improve this map" at bounding box center [195, 159] width 391 height 270
drag, startPoint x: 191, startPoint y: 171, endPoint x: 181, endPoint y: 187, distance: 19.0
click at [181, 187] on div "© Mapbox © OpenStreetMap Improve this map" at bounding box center [195, 159] width 391 height 270
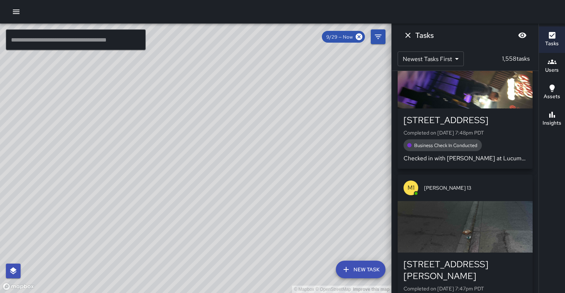
drag, startPoint x: 215, startPoint y: 188, endPoint x: 222, endPoint y: 173, distance: 16.0
click at [222, 173] on div "© Mapbox © OpenStreetMap Improve this map" at bounding box center [195, 159] width 391 height 270
drag, startPoint x: 197, startPoint y: 193, endPoint x: 197, endPoint y: 185, distance: 7.7
click at [197, 185] on div "© Mapbox © OpenStreetMap Improve this map" at bounding box center [195, 159] width 391 height 270
drag, startPoint x: 188, startPoint y: 177, endPoint x: 206, endPoint y: 161, distance: 23.7
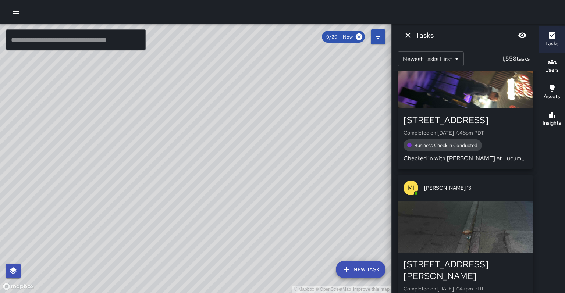
click at [206, 161] on div "© Mapbox © OpenStreetMap Improve this map" at bounding box center [195, 159] width 391 height 270
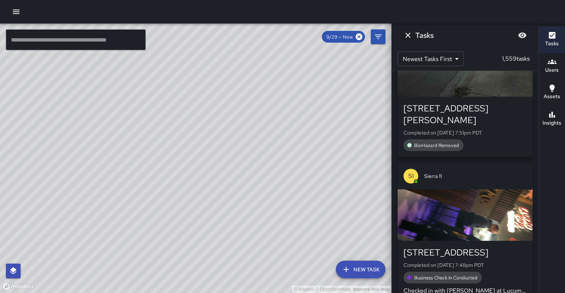
drag, startPoint x: 91, startPoint y: 195, endPoint x: 97, endPoint y: 166, distance: 29.3
click at [97, 166] on div "© Mapbox © OpenStreetMap Improve this map" at bounding box center [195, 159] width 391 height 270
drag, startPoint x: 95, startPoint y: 191, endPoint x: 85, endPoint y: 167, distance: 25.6
click at [85, 167] on div "© Mapbox © OpenStreetMap Improve this map" at bounding box center [195, 159] width 391 height 270
drag, startPoint x: 134, startPoint y: 159, endPoint x: 96, endPoint y: 211, distance: 64.3
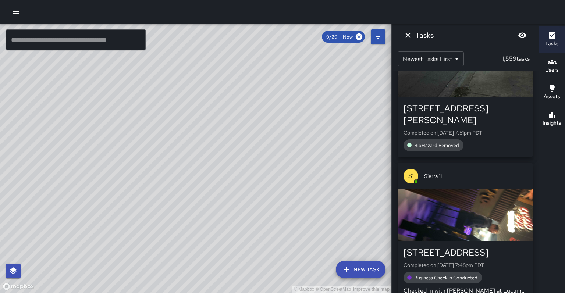
click at [96, 211] on div "© Mapbox © OpenStreetMap Improve this map" at bounding box center [195, 159] width 391 height 270
drag, startPoint x: 169, startPoint y: 150, endPoint x: 116, endPoint y: 219, distance: 86.9
click at [116, 219] on div "© Mapbox © OpenStreetMap Improve this map" at bounding box center [195, 159] width 391 height 270
drag, startPoint x: 160, startPoint y: 209, endPoint x: 306, endPoint y: 179, distance: 148.4
click at [306, 178] on div "© Mapbox © OpenStreetMap Improve this map" at bounding box center [195, 159] width 391 height 270
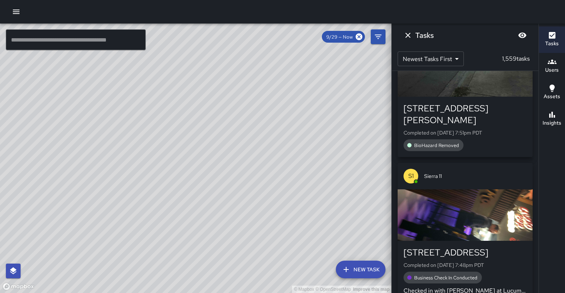
drag, startPoint x: 246, startPoint y: 210, endPoint x: 233, endPoint y: 178, distance: 34.2
click at [233, 178] on div "© Mapbox © OpenStreetMap Improve this map" at bounding box center [195, 159] width 391 height 270
drag, startPoint x: 238, startPoint y: 203, endPoint x: 234, endPoint y: 199, distance: 5.7
click at [234, 199] on div "© Mapbox © OpenStreetMap Improve this map" at bounding box center [195, 159] width 391 height 270
drag, startPoint x: 237, startPoint y: 187, endPoint x: 206, endPoint y: 235, distance: 56.7
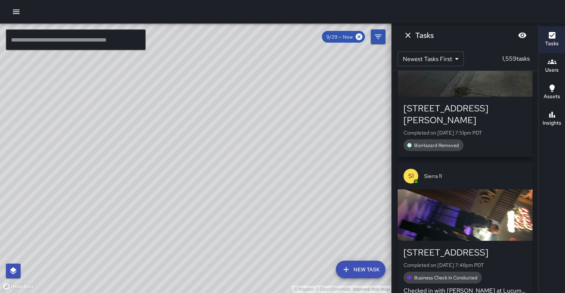
click at [205, 236] on div "© Mapbox © OpenStreetMap Improve this map" at bounding box center [195, 159] width 391 height 270
drag, startPoint x: 233, startPoint y: 180, endPoint x: 206, endPoint y: 216, distance: 45.3
click at [206, 216] on div "© Mapbox © OpenStreetMap Improve this map" at bounding box center [195, 159] width 391 height 270
drag, startPoint x: 249, startPoint y: 207, endPoint x: 204, endPoint y: 218, distance: 47.0
click at [204, 218] on div "© Mapbox © OpenStreetMap Improve this map" at bounding box center [195, 159] width 391 height 270
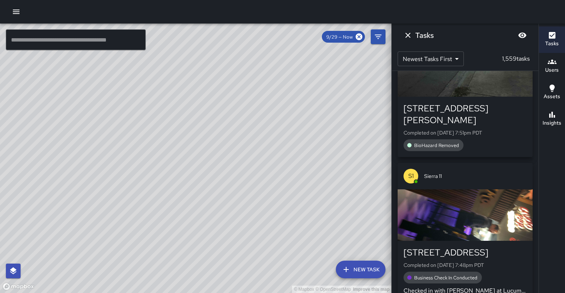
drag, startPoint x: 208, startPoint y: 185, endPoint x: 197, endPoint y: 187, distance: 10.6
click at [197, 187] on div "© Mapbox © OpenStreetMap Improve this map" at bounding box center [195, 159] width 391 height 270
click at [184, 200] on div "© Mapbox © OpenStreetMap Improve this map" at bounding box center [195, 159] width 391 height 270
drag, startPoint x: 170, startPoint y: 216, endPoint x: 195, endPoint y: 164, distance: 57.4
click at [196, 163] on div "© Mapbox © OpenStreetMap Improve this map" at bounding box center [195, 159] width 391 height 270
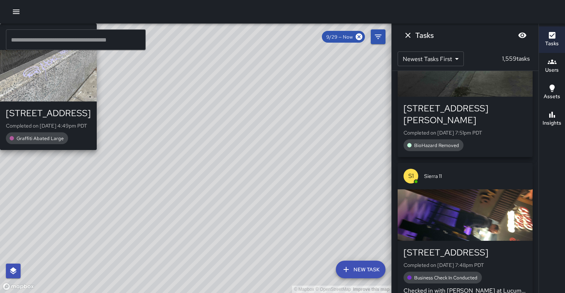
drag, startPoint x: 157, startPoint y: 244, endPoint x: 166, endPoint y: 224, distance: 22.6
click at [166, 224] on div "© Mapbox © OpenStreetMap Improve this map M1 [PERSON_NAME] 13 [STREET_ADDRESS] …" at bounding box center [195, 159] width 391 height 270
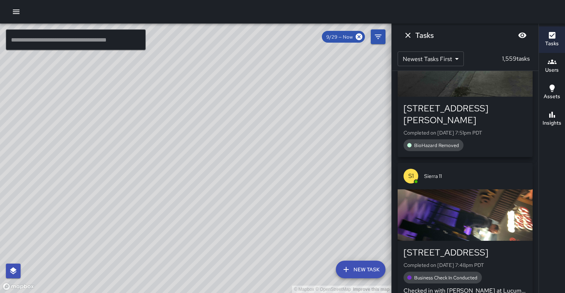
drag, startPoint x: 162, startPoint y: 203, endPoint x: 159, endPoint y: 199, distance: 6.0
click at [159, 199] on div "© Mapbox © OpenStreetMap Improve this map" at bounding box center [195, 159] width 391 height 270
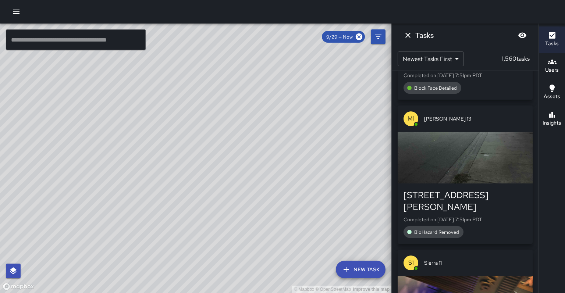
drag, startPoint x: 178, startPoint y: 203, endPoint x: 198, endPoint y: 168, distance: 40.1
click at [198, 168] on div "© Mapbox © OpenStreetMap Improve this map M1 [PERSON_NAME] 1 [STREET_ADDRESS] C…" at bounding box center [195, 159] width 391 height 270
drag, startPoint x: 147, startPoint y: 245, endPoint x: 157, endPoint y: 187, distance: 59.0
click at [157, 187] on div "© Mapbox © OpenStreetMap Improve this map" at bounding box center [195, 159] width 391 height 270
drag, startPoint x: 125, startPoint y: 263, endPoint x: 143, endPoint y: 230, distance: 37.1
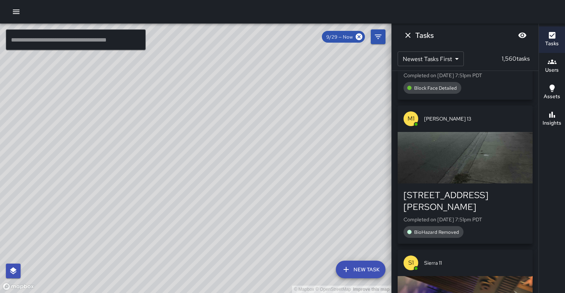
click at [145, 229] on div "© Mapbox © OpenStreetMap Improve this map" at bounding box center [195, 159] width 391 height 270
drag, startPoint x: 126, startPoint y: 254, endPoint x: 115, endPoint y: 272, distance: 21.5
click at [115, 272] on div "© Mapbox © OpenStreetMap Improve this map" at bounding box center [195, 159] width 391 height 270
drag, startPoint x: 158, startPoint y: 196, endPoint x: 125, endPoint y: 243, distance: 57.1
click at [125, 243] on div "© Mapbox © OpenStreetMap Improve this map" at bounding box center [195, 159] width 391 height 270
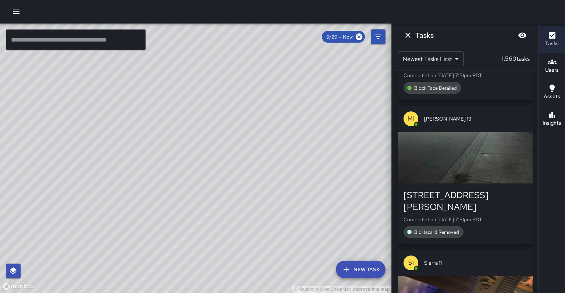
drag, startPoint x: 131, startPoint y: 196, endPoint x: 107, endPoint y: 239, distance: 48.4
click at [107, 239] on div "© Mapbox © OpenStreetMap Improve this map" at bounding box center [195, 159] width 391 height 270
drag, startPoint x: 185, startPoint y: 162, endPoint x: 165, endPoint y: 189, distance: 34.4
click at [165, 189] on div "© Mapbox © OpenStreetMap Improve this map" at bounding box center [195, 159] width 391 height 270
click at [107, 205] on div "© Mapbox © OpenStreetMap Improve this map S9 Sierra 9 Supervisor Tasks 29 / 29 …" at bounding box center [195, 159] width 391 height 270
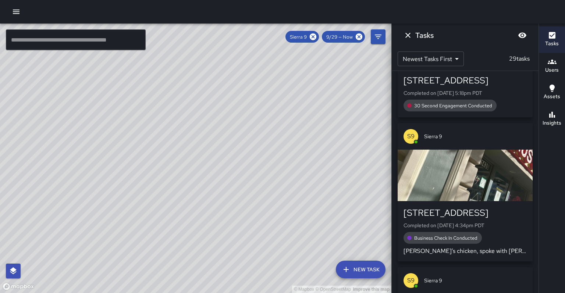
drag, startPoint x: 166, startPoint y: 212, endPoint x: 182, endPoint y: 175, distance: 39.7
click at [182, 175] on div "© Mapbox © OpenStreetMap Improve this map S9 Sierra 9 Supervisor Tasks 29 / 29 …" at bounding box center [195, 159] width 391 height 270
click at [564, 113] on button "Insights" at bounding box center [552, 119] width 26 height 26
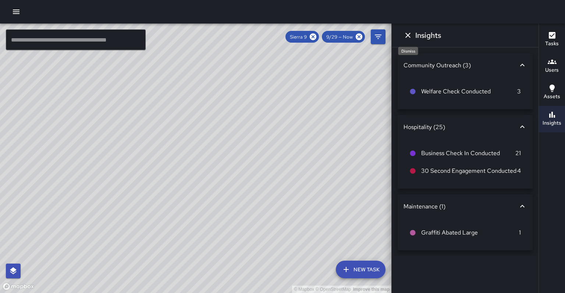
click at [410, 35] on icon "Dismiss" at bounding box center [408, 35] width 9 height 9
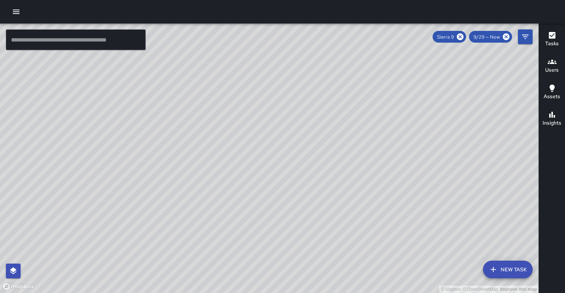
click at [90, 49] on div "​" at bounding box center [76, 39] width 140 height 21
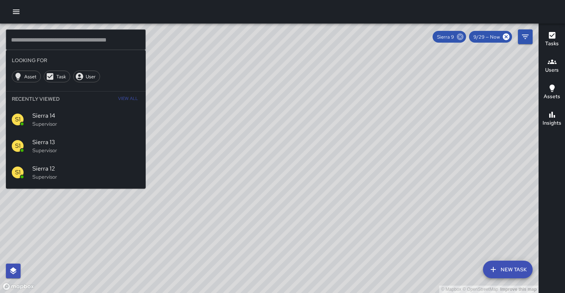
click at [464, 37] on icon at bounding box center [460, 37] width 8 height 8
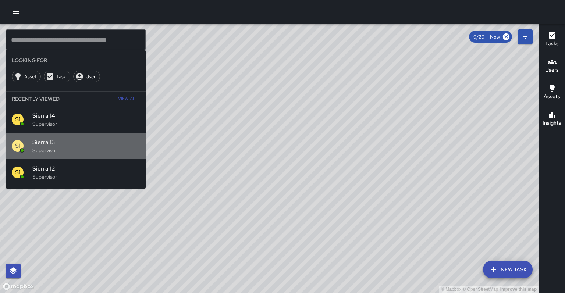
click at [38, 138] on span "Sierra 13" at bounding box center [85, 142] width 107 height 9
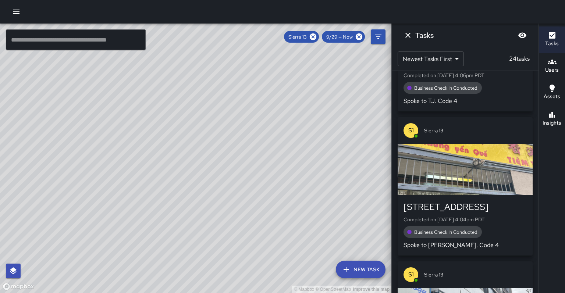
drag, startPoint x: 194, startPoint y: 122, endPoint x: 214, endPoint y: 103, distance: 28.1
click at [214, 103] on div "© Mapbox © OpenStreetMap Improve this map" at bounding box center [195, 159] width 391 height 270
drag, startPoint x: 177, startPoint y: 181, endPoint x: 198, endPoint y: 150, distance: 38.2
click at [198, 150] on div "© Mapbox © OpenStreetMap Improve this map" at bounding box center [195, 159] width 391 height 270
click at [565, 109] on button "Insights" at bounding box center [552, 119] width 26 height 26
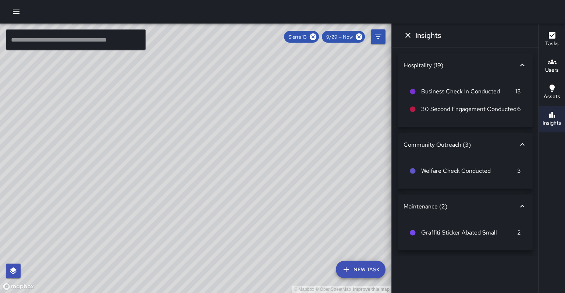
drag, startPoint x: 188, startPoint y: 194, endPoint x: 214, endPoint y: 182, distance: 29.3
click at [258, 162] on div "© Mapbox © OpenStreetMap Improve this map" at bounding box center [195, 159] width 391 height 270
drag, startPoint x: 206, startPoint y: 159, endPoint x: 163, endPoint y: 201, distance: 60.1
click at [163, 201] on div "© Mapbox © OpenStreetMap Improve this map" at bounding box center [195, 159] width 391 height 270
drag, startPoint x: 145, startPoint y: 215, endPoint x: 148, endPoint y: 207, distance: 8.3
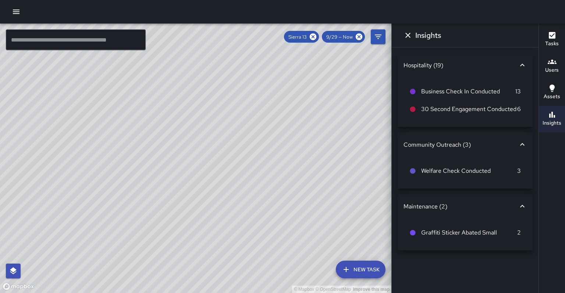
click at [147, 198] on div "© Mapbox © OpenStreetMap Improve this map" at bounding box center [195, 159] width 391 height 270
drag, startPoint x: 152, startPoint y: 205, endPoint x: 156, endPoint y: 162, distance: 42.4
click at [156, 162] on div "© Mapbox © OpenStreetMap Improve this map" at bounding box center [195, 159] width 391 height 270
drag, startPoint x: 146, startPoint y: 150, endPoint x: 107, endPoint y: 188, distance: 54.1
click at [107, 188] on div "© Mapbox © OpenStreetMap Improve this map" at bounding box center [195, 159] width 391 height 270
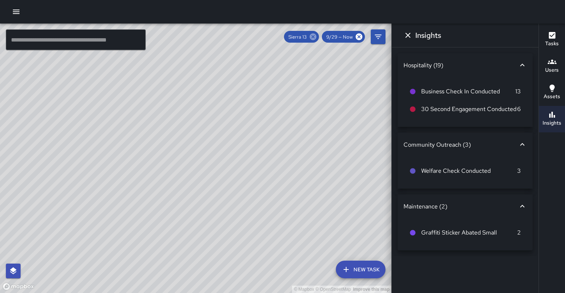
click at [316, 39] on icon at bounding box center [313, 36] width 7 height 7
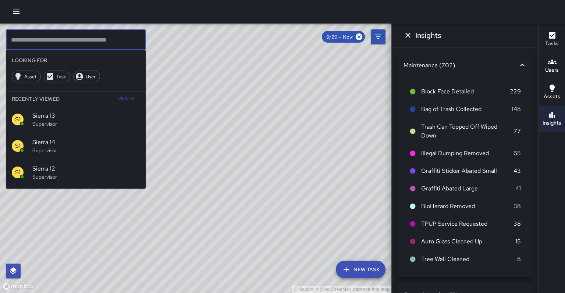
click at [116, 43] on input "text" at bounding box center [76, 39] width 140 height 21
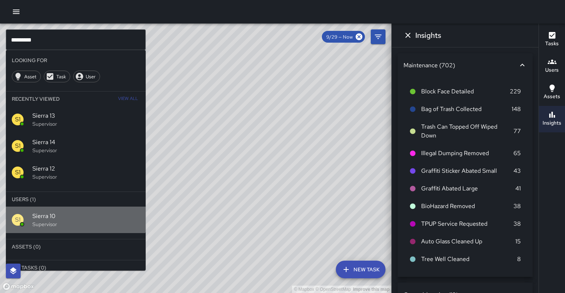
click at [67, 207] on div "S1 Sierra 10 Supervisor" at bounding box center [76, 220] width 140 height 26
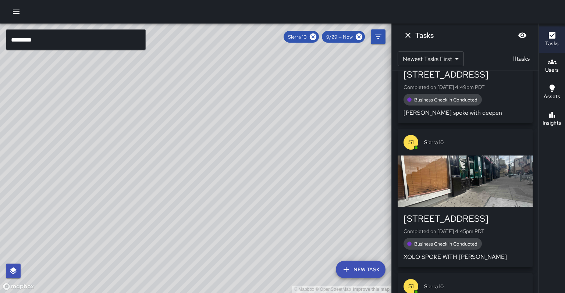
drag, startPoint x: 87, startPoint y: 181, endPoint x: 101, endPoint y: 164, distance: 21.7
click at [101, 164] on div "© Mapbox © OpenStreetMap Improve this map" at bounding box center [195, 159] width 391 height 270
drag, startPoint x: 103, startPoint y: 198, endPoint x: 119, endPoint y: 150, distance: 50.5
click at [119, 150] on div "© Mapbox © OpenStreetMap Improve this map" at bounding box center [195, 159] width 391 height 270
drag, startPoint x: 140, startPoint y: 178, endPoint x: 100, endPoint y: 222, distance: 59.6
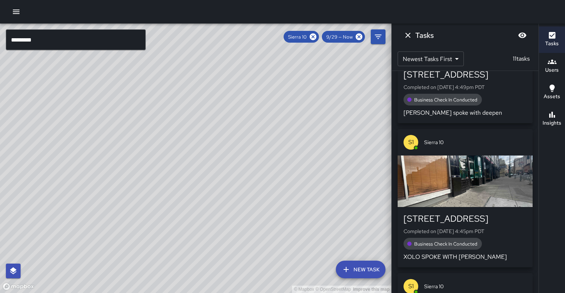
click at [100, 222] on div "© Mapbox © OpenStreetMap Improve this map" at bounding box center [195, 159] width 391 height 270
click at [553, 119] on h6 "Insights" at bounding box center [552, 123] width 19 height 8
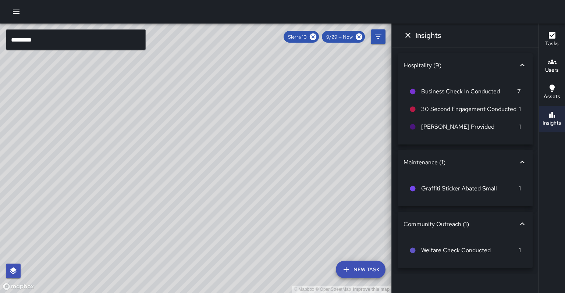
drag, startPoint x: 288, startPoint y: 134, endPoint x: 266, endPoint y: 163, distance: 37.1
click at [266, 163] on div "© Mapbox © OpenStreetMap Improve this map" at bounding box center [195, 159] width 391 height 270
drag, startPoint x: 172, startPoint y: 152, endPoint x: 212, endPoint y: 155, distance: 39.5
click at [212, 155] on div "© Mapbox © OpenStreetMap Improve this map" at bounding box center [195, 159] width 391 height 270
click at [316, 39] on div "Sierra 10" at bounding box center [301, 37] width 35 height 12
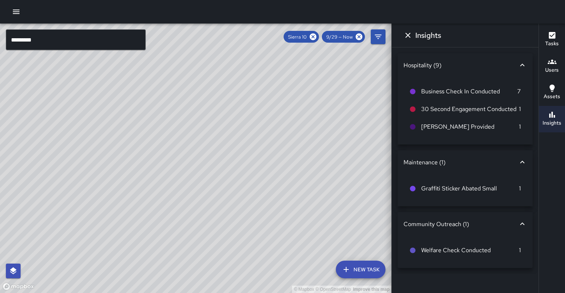
click at [319, 36] on div "Sierra 10" at bounding box center [301, 37] width 35 height 12
click at [317, 36] on icon at bounding box center [313, 37] width 8 height 8
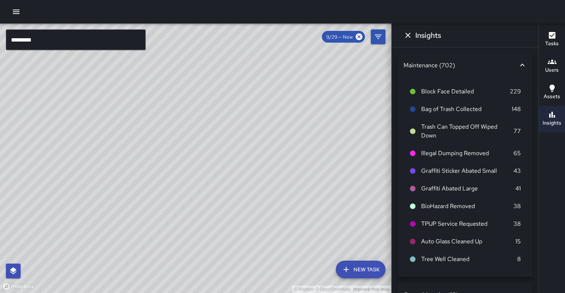
drag, startPoint x: 208, startPoint y: 152, endPoint x: 295, endPoint y: 95, distance: 104.5
click at [295, 95] on div "© Mapbox © OpenStreetMap Improve this map" at bounding box center [195, 159] width 391 height 270
drag, startPoint x: 120, startPoint y: 132, endPoint x: 124, endPoint y: 116, distance: 16.9
click at [124, 116] on div "© Mapbox © OpenStreetMap Improve this map" at bounding box center [195, 159] width 391 height 270
drag, startPoint x: 135, startPoint y: 131, endPoint x: 137, endPoint y: 122, distance: 9.0
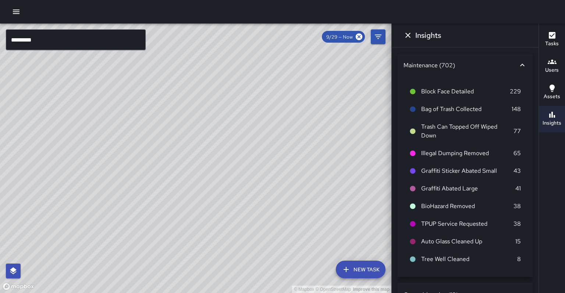
click at [137, 122] on div "© Mapbox © OpenStreetMap Improve this map" at bounding box center [195, 159] width 391 height 270
drag, startPoint x: 86, startPoint y: 287, endPoint x: 131, endPoint y: 265, distance: 50.0
click at [131, 265] on div "© Mapbox © OpenStreetMap Improve this map" at bounding box center [195, 159] width 391 height 270
drag, startPoint x: 166, startPoint y: 237, endPoint x: 124, endPoint y: 288, distance: 66.1
click at [124, 288] on div "© Mapbox © OpenStreetMap Improve this map" at bounding box center [195, 159] width 391 height 270
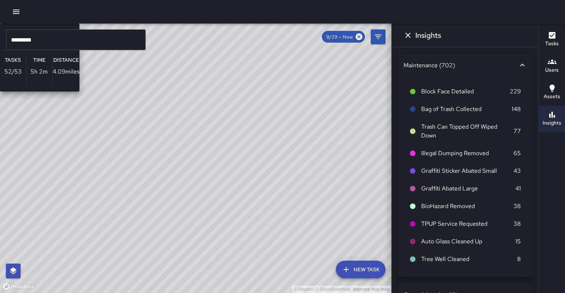
drag, startPoint x: 139, startPoint y: 270, endPoint x: 177, endPoint y: 196, distance: 83.4
click at [177, 196] on div "© Mapbox © OpenStreetMap Improve this map M1 [PERSON_NAME] 15 Supervisor Tasks …" at bounding box center [195, 159] width 391 height 270
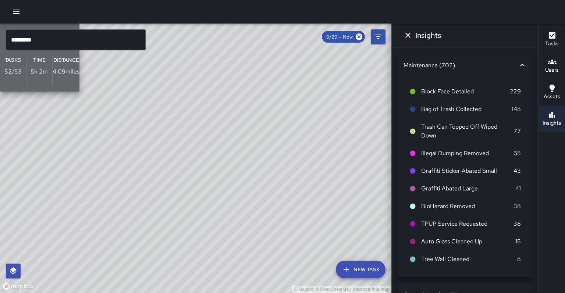
drag, startPoint x: 147, startPoint y: 264, endPoint x: 156, endPoint y: 226, distance: 39.2
click at [26, 86] on div "Tasks 52 / 53" at bounding box center [13, 70] width 26 height 29
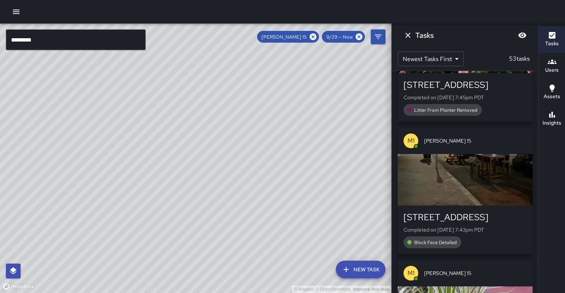
click at [272, 178] on div "© Mapbox © OpenStreetMap Improve this map" at bounding box center [195, 159] width 391 height 270
click at [317, 38] on icon at bounding box center [313, 37] width 8 height 8
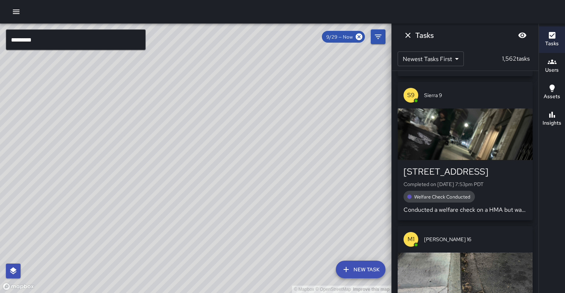
drag, startPoint x: 216, startPoint y: 136, endPoint x: 204, endPoint y: 166, distance: 32.7
click at [204, 166] on div "© Mapbox © OpenStreetMap Improve this map" at bounding box center [195, 159] width 391 height 270
click at [199, 162] on div "© Mapbox © OpenStreetMap Improve this map" at bounding box center [195, 159] width 391 height 270
drag, startPoint x: 252, startPoint y: 148, endPoint x: 256, endPoint y: 109, distance: 38.8
click at [256, 109] on div "© Mapbox © OpenStreetMap Improve this map" at bounding box center [195, 159] width 391 height 270
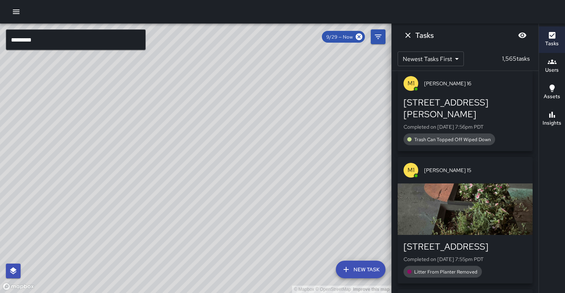
click at [239, 148] on div "© Mapbox © OpenStreetMap Improve this map" at bounding box center [195, 159] width 391 height 270
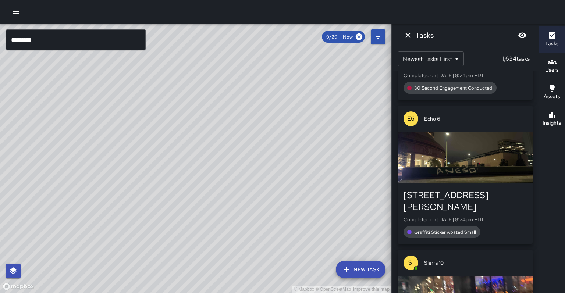
click at [103, 44] on input "*********" at bounding box center [76, 39] width 140 height 21
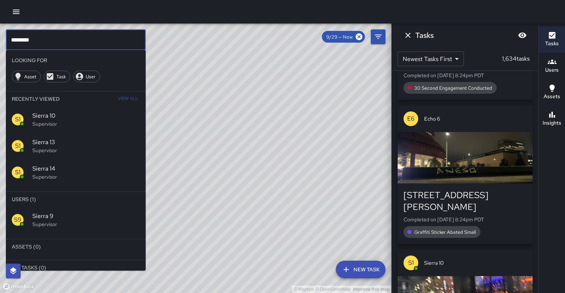
type input "********"
click at [84, 207] on div "S9 Sierra 9 Supervisor" at bounding box center [76, 220] width 140 height 26
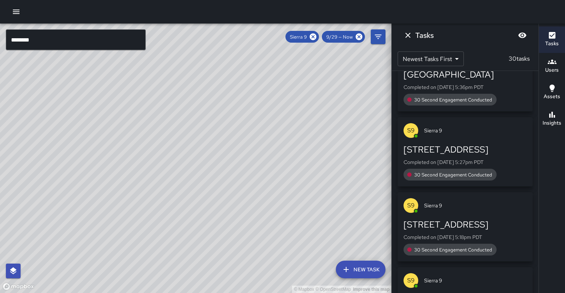
drag, startPoint x: 188, startPoint y: 134, endPoint x: 197, endPoint y: 165, distance: 33.0
click at [201, 169] on div "© Mapbox © OpenStreetMap Improve this map" at bounding box center [195, 159] width 391 height 270
drag, startPoint x: 176, startPoint y: 184, endPoint x: 153, endPoint y: 245, distance: 65.4
click at [153, 245] on div "© Mapbox © OpenStreetMap Improve this map" at bounding box center [195, 159] width 391 height 270
drag, startPoint x: 152, startPoint y: 216, endPoint x: 171, endPoint y: 174, distance: 46.6
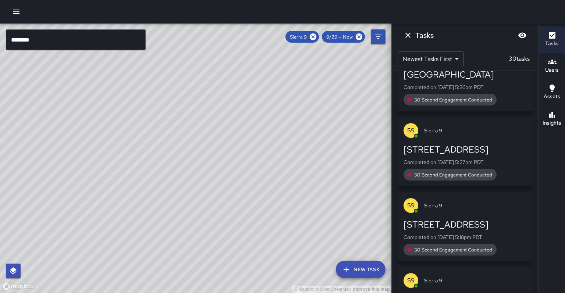
click at [171, 174] on div "© Mapbox © OpenStreetMap Improve this map" at bounding box center [195, 159] width 391 height 270
drag, startPoint x: 171, startPoint y: 174, endPoint x: 185, endPoint y: 169, distance: 14.7
click at [201, 168] on div "© Mapbox © OpenStreetMap Improve this map" at bounding box center [195, 159] width 391 height 270
click at [156, 230] on div "© Mapbox © OpenStreetMap Improve this map" at bounding box center [195, 159] width 391 height 270
click at [561, 122] on button "Insights" at bounding box center [552, 119] width 26 height 26
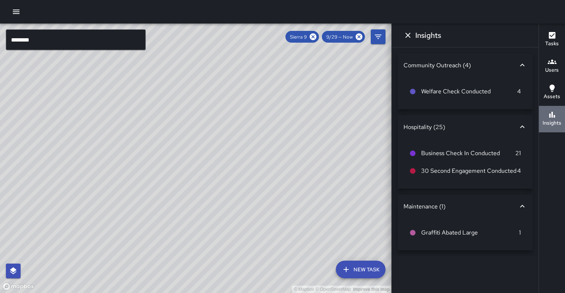
click at [561, 120] on button "Insights" at bounding box center [552, 119] width 26 height 26
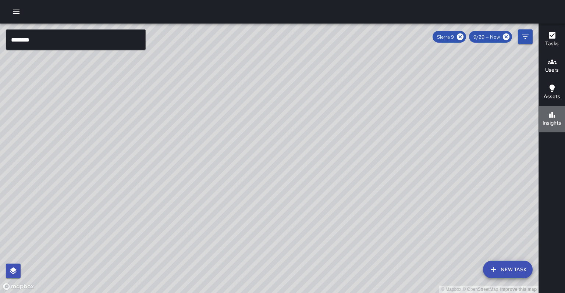
click at [561, 120] on button "Insights" at bounding box center [552, 119] width 26 height 26
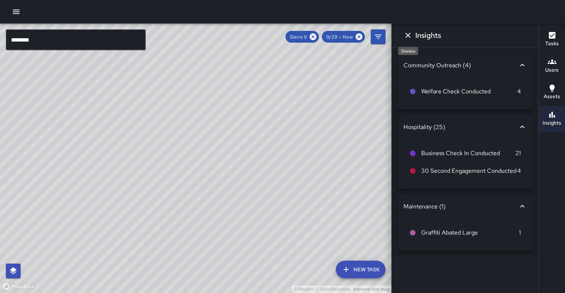
click at [410, 35] on icon "Dismiss" at bounding box center [408, 35] width 9 height 9
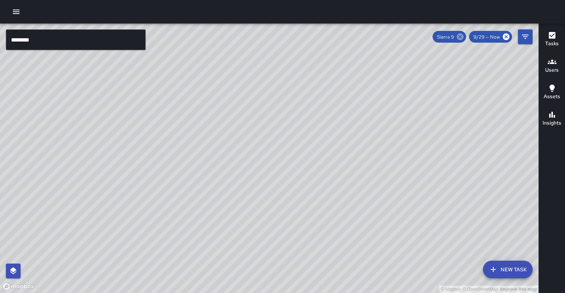
click at [464, 37] on icon at bounding box center [460, 36] width 7 height 7
